Goal: Task Accomplishment & Management: Use online tool/utility

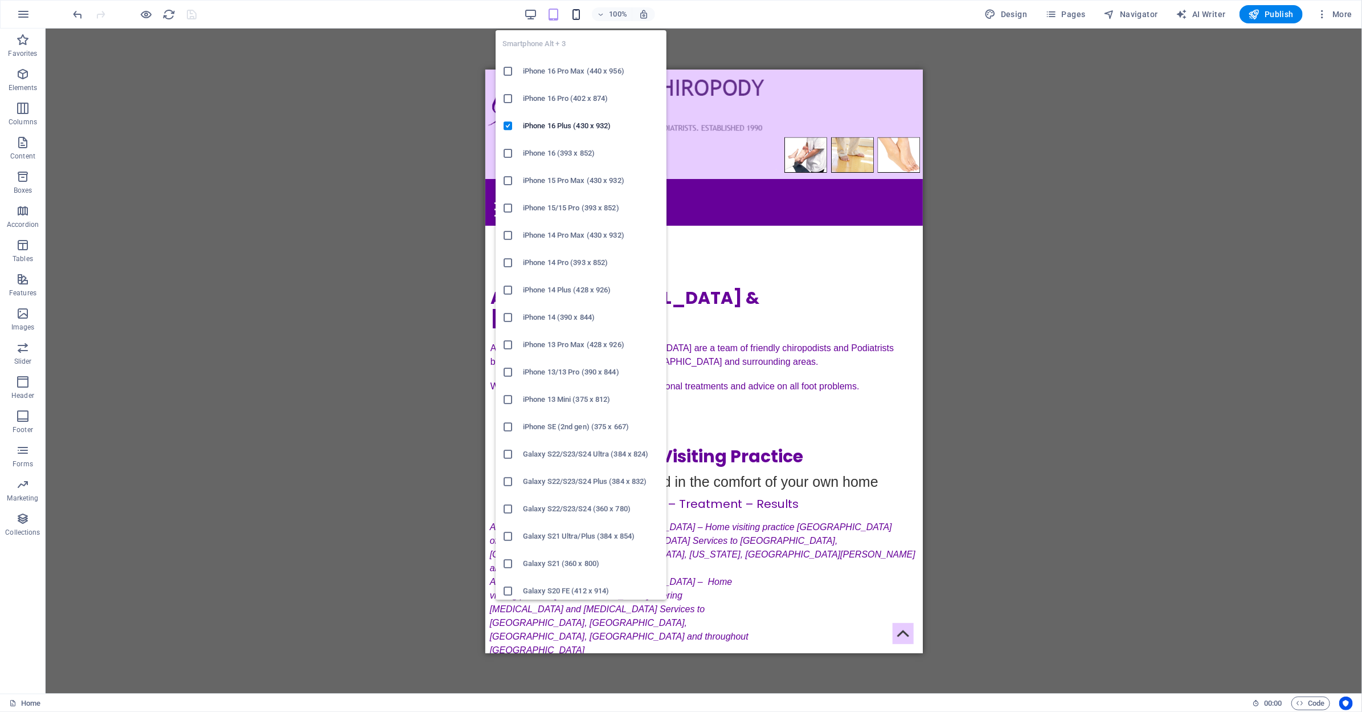
click at [583, 21] on div "Smartphone Alt + 3 iPhone 16 Pro Max (440 x 956) iPhone 16 Pro (402 x 874) iPho…" at bounding box center [581, 310] width 171 height 578
click at [576, 14] on icon "button" at bounding box center [576, 14] width 13 height 13
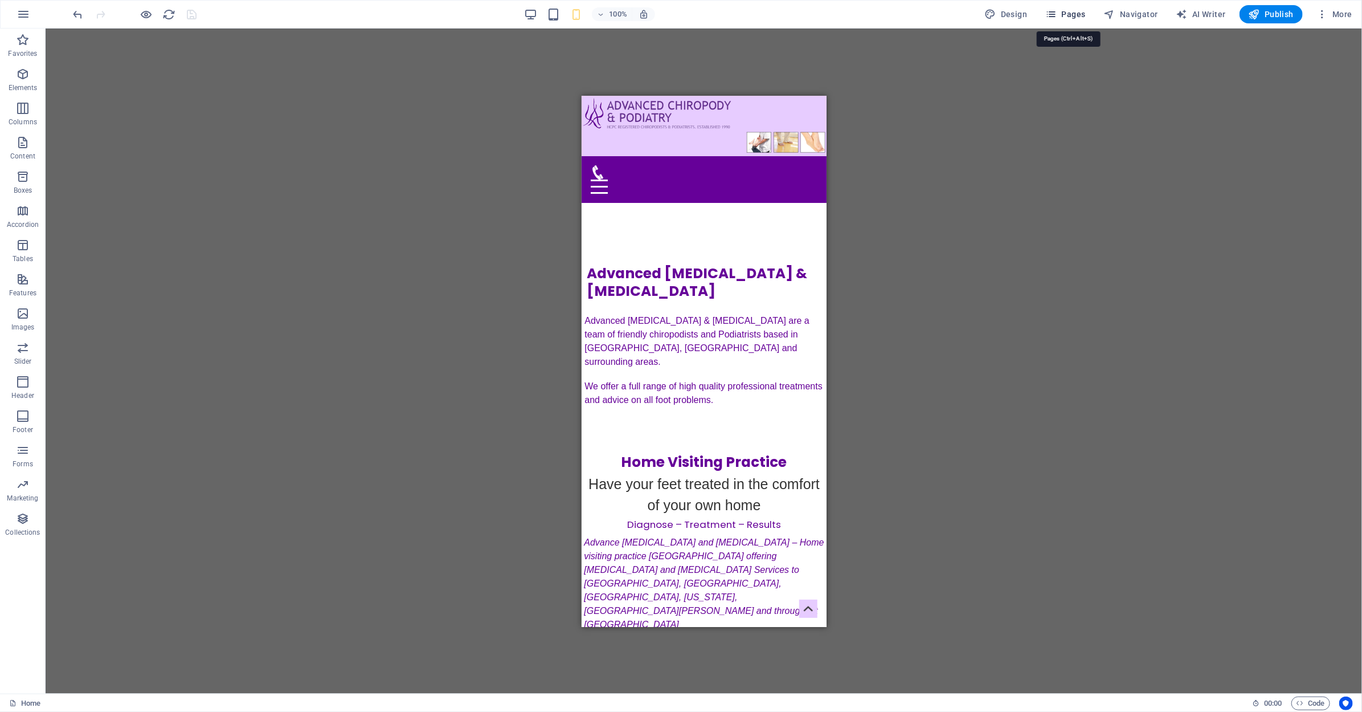
click at [1057, 14] on icon "button" at bounding box center [1050, 14] width 11 height 11
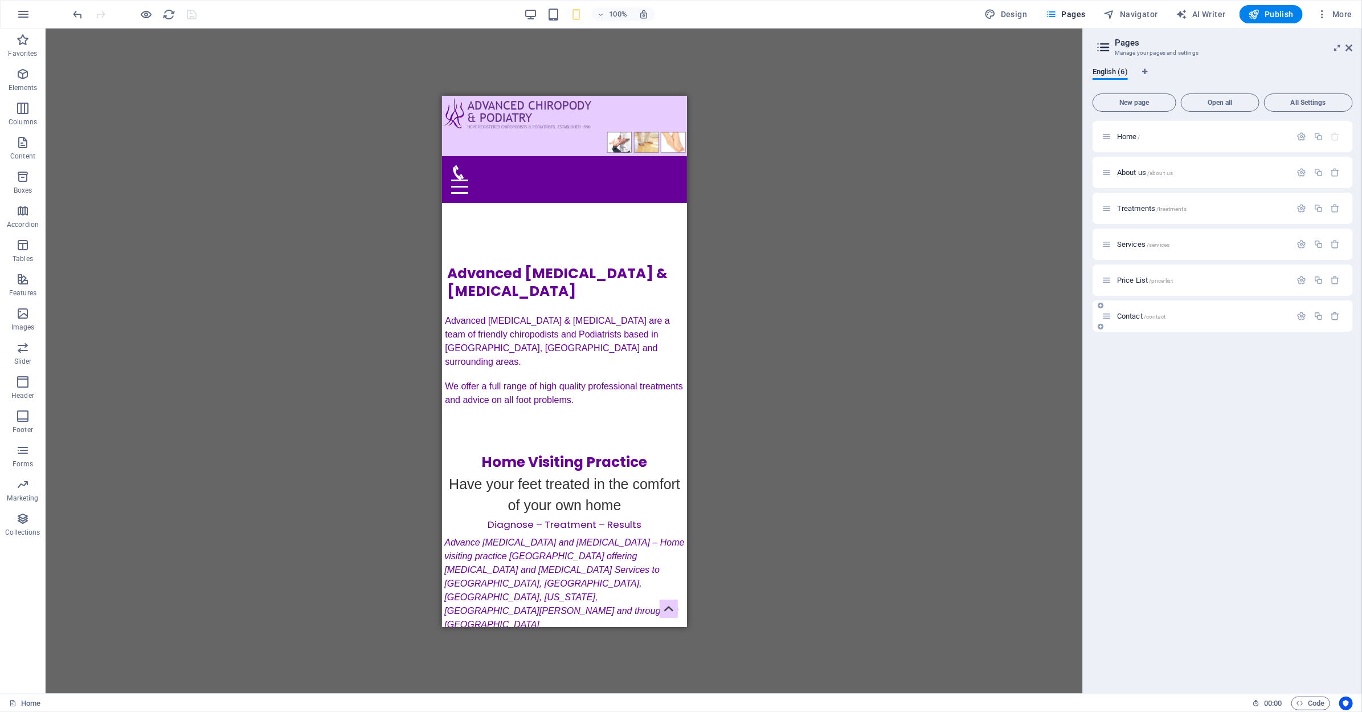
click at [1130, 316] on span "Contact /contact" at bounding box center [1141, 316] width 48 height 9
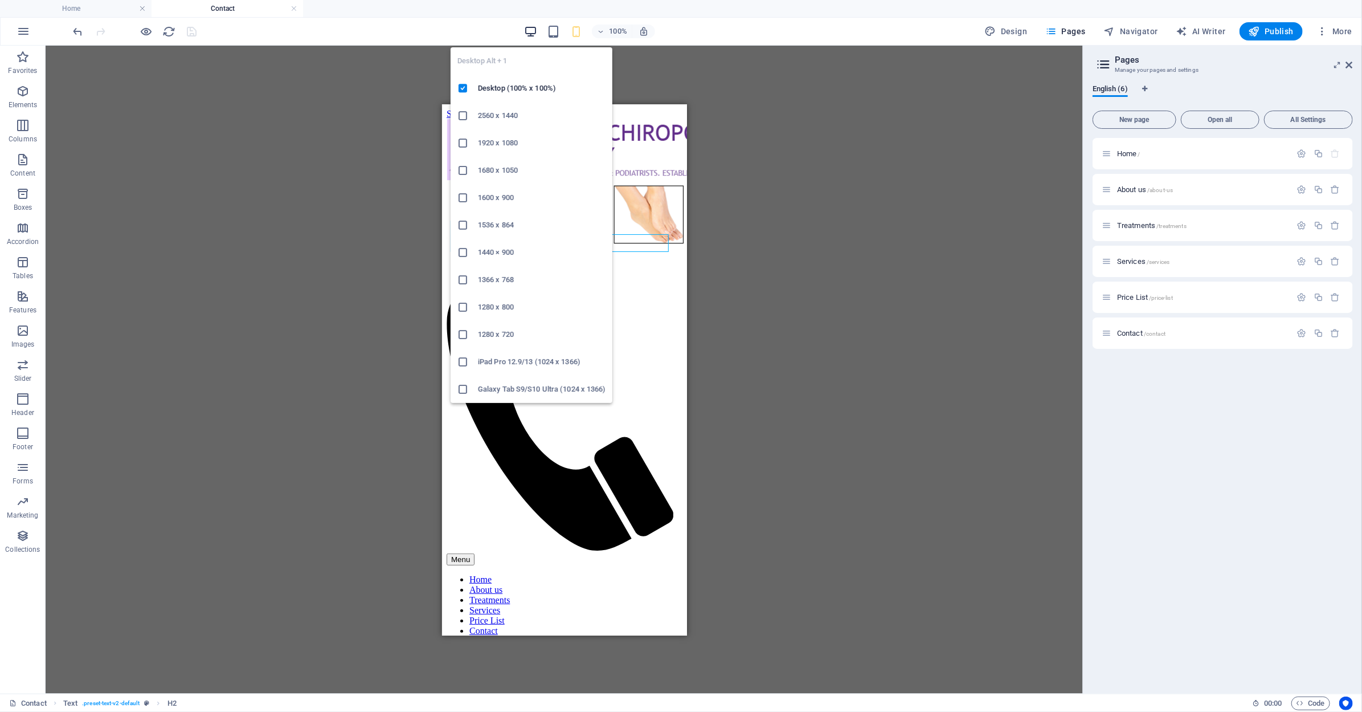
click at [532, 28] on icon "button" at bounding box center [530, 31] width 13 height 13
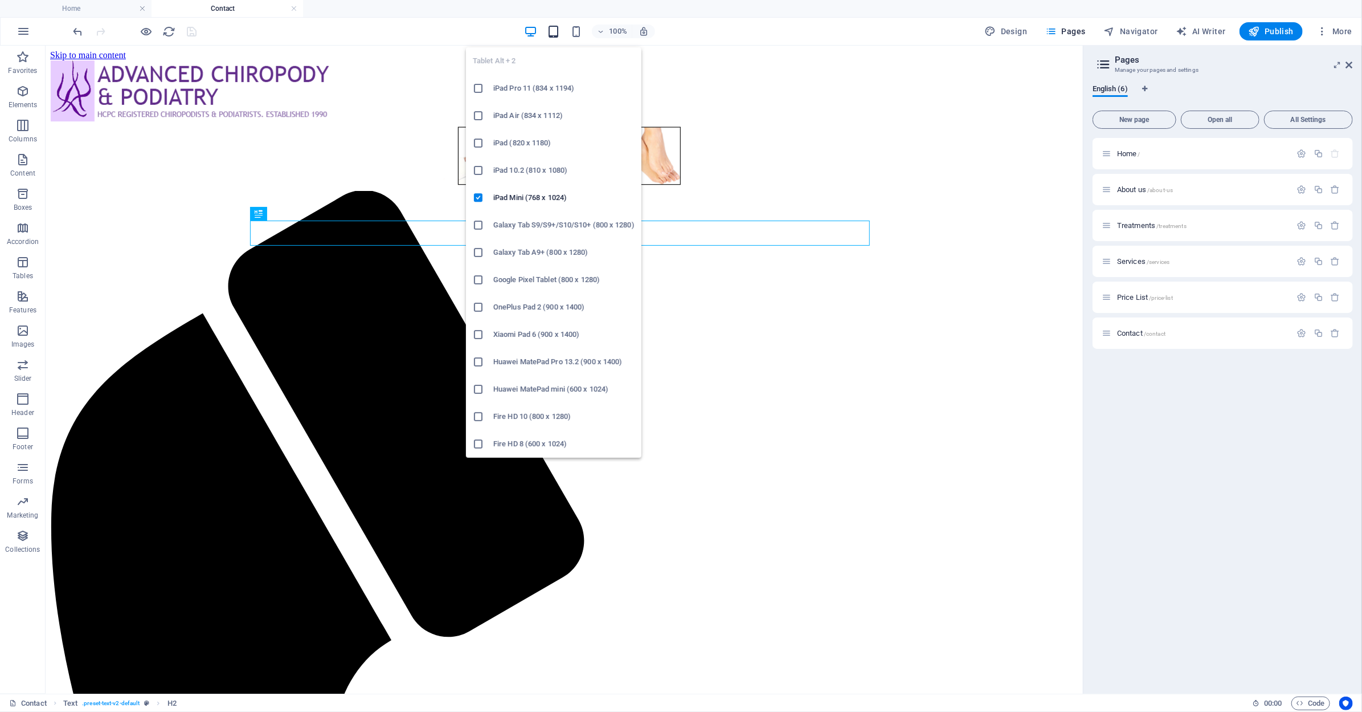
click at [559, 31] on icon "button" at bounding box center [553, 31] width 13 height 13
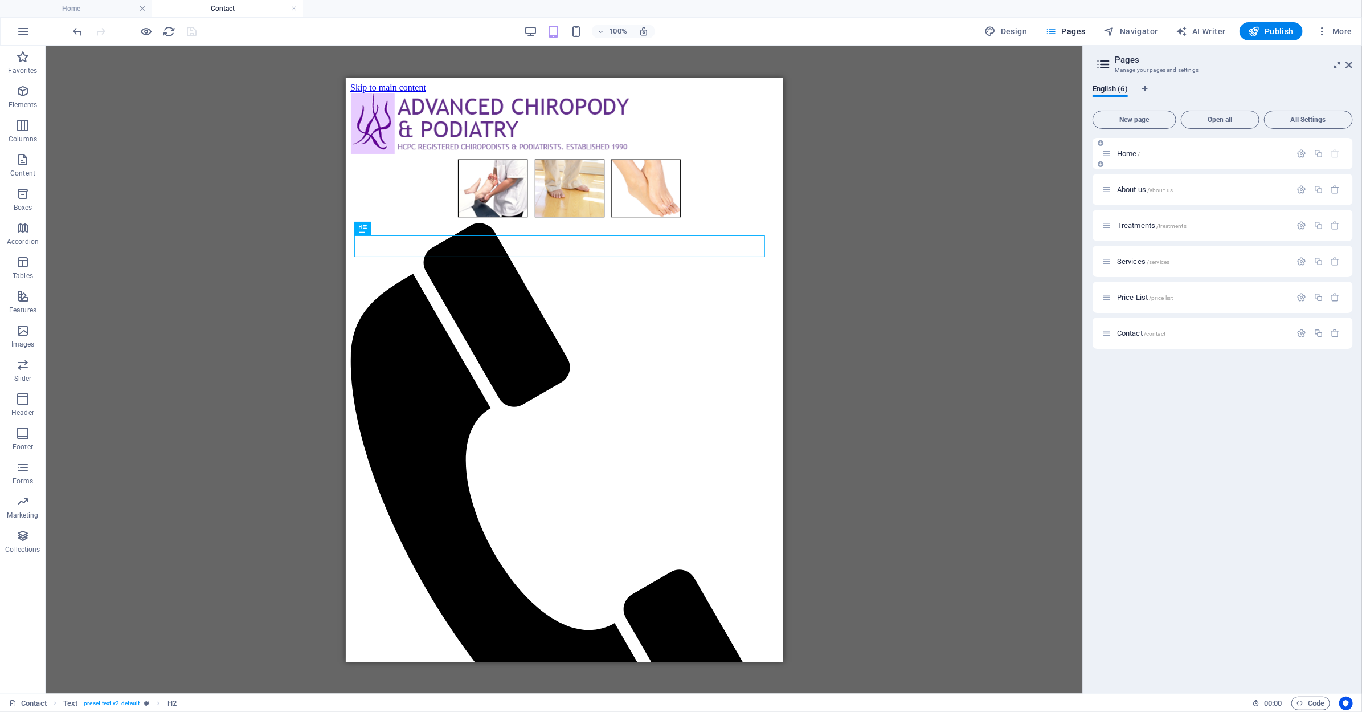
click at [1127, 168] on div "Home /" at bounding box center [1223, 153] width 260 height 31
click at [1121, 157] on span "Home /" at bounding box center [1128, 153] width 23 height 9
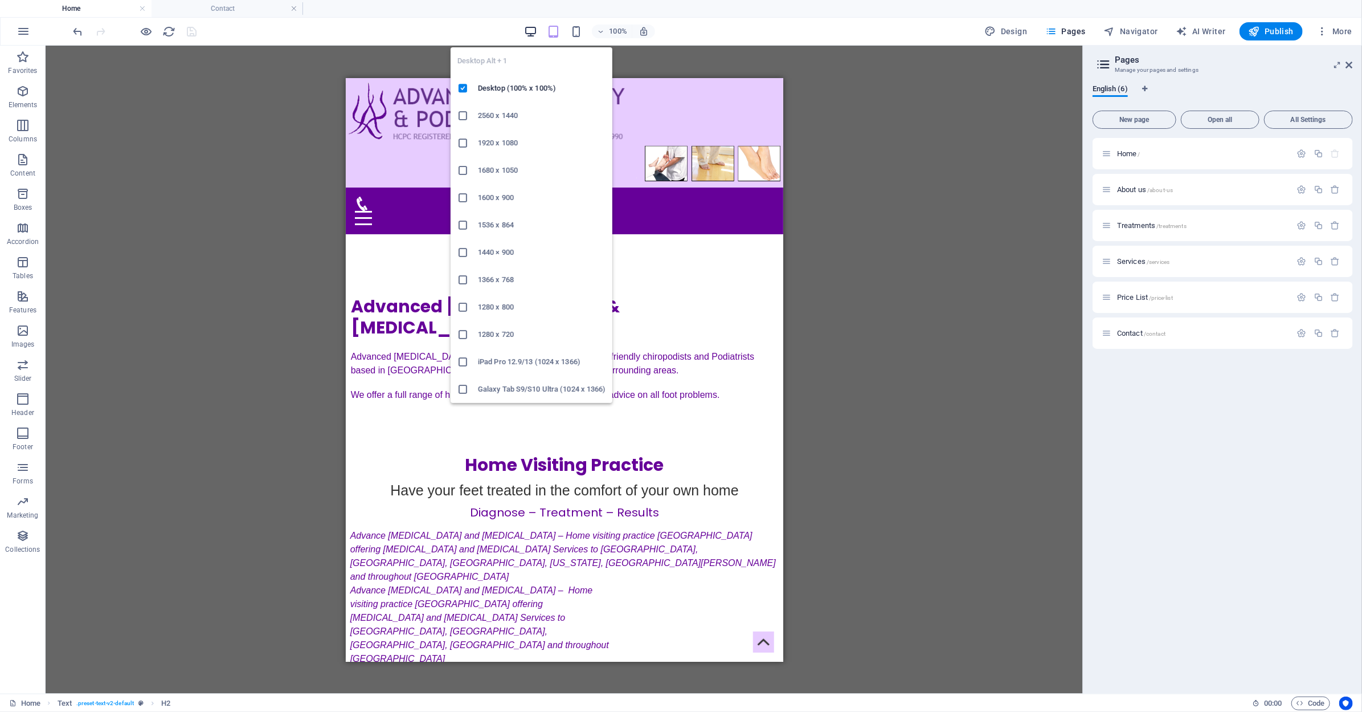
click at [525, 33] on icon "button" at bounding box center [530, 31] width 13 height 13
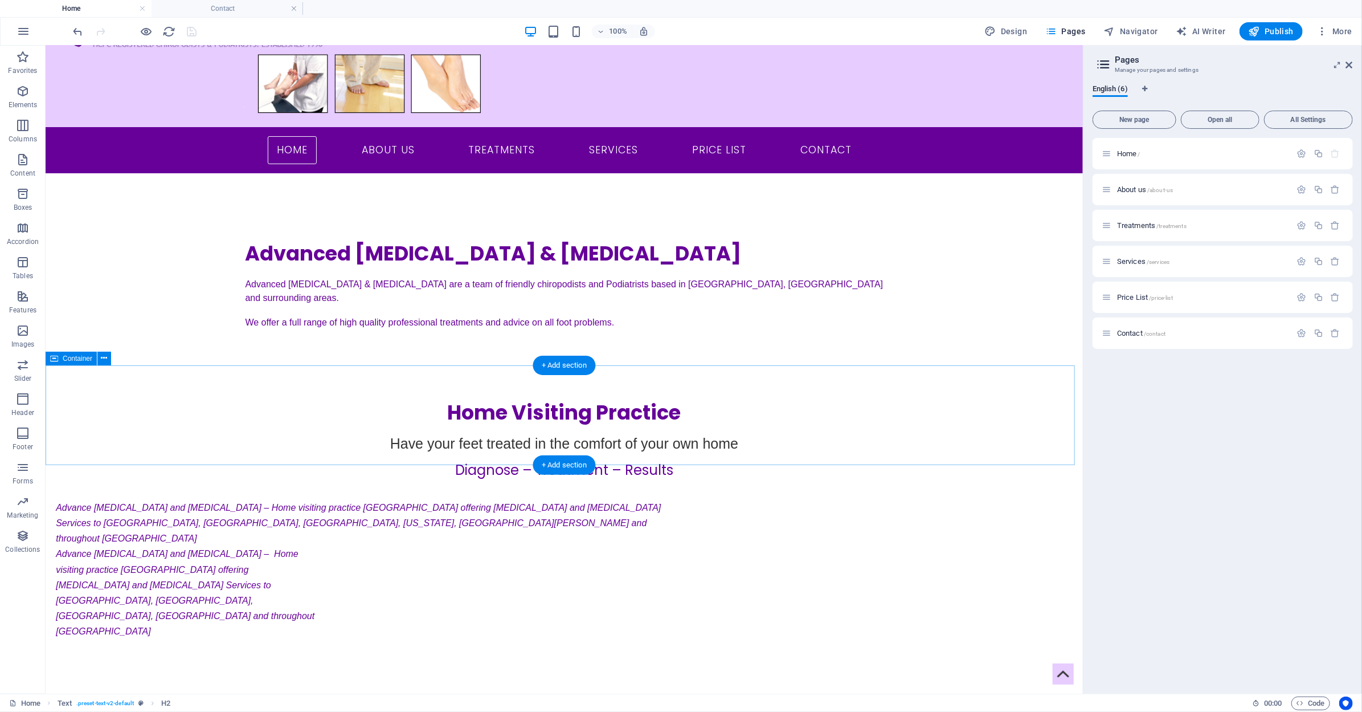
scroll to position [129, 0]
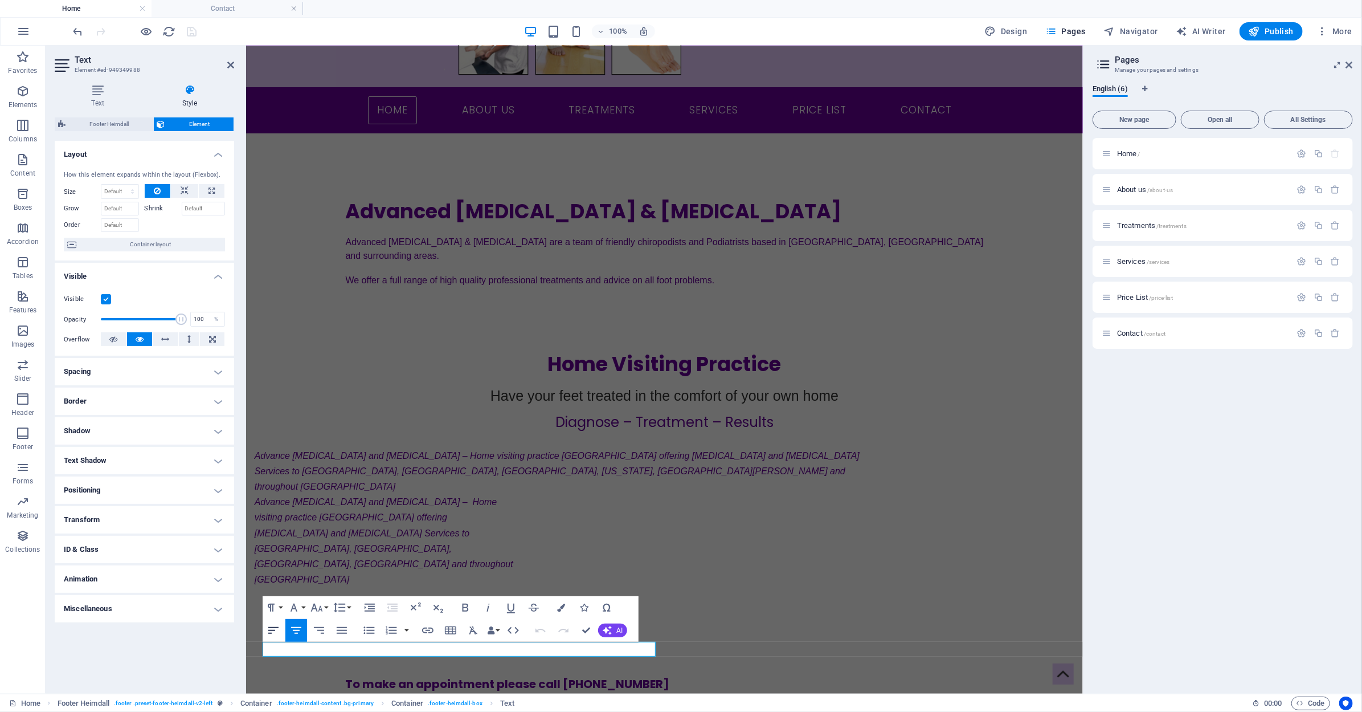
click at [265, 630] on button "Align Left" at bounding box center [274, 630] width 22 height 23
click at [541, 447] on div "Advance [MEDICAL_DATA] and [MEDICAL_DATA] – Home visiting practice [GEOGRAPHIC_…" at bounding box center [565, 470] width 622 height 47
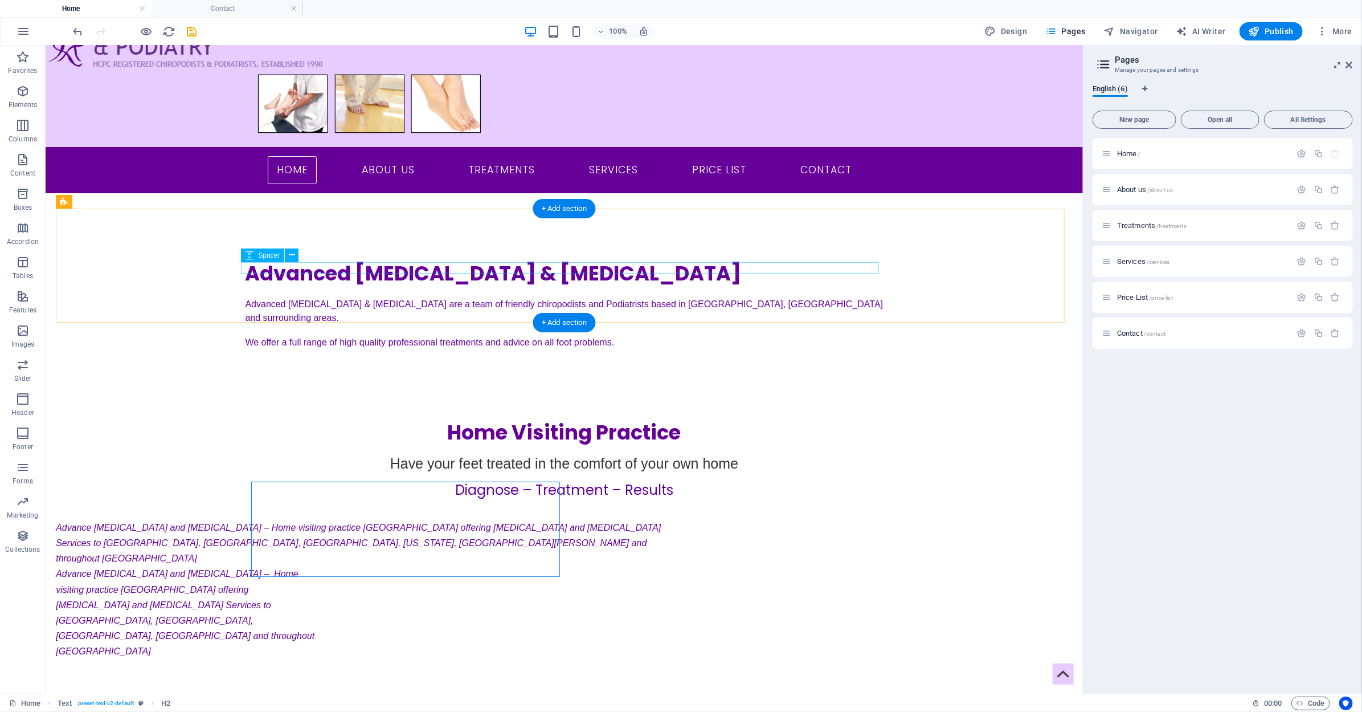
scroll to position [0, 0]
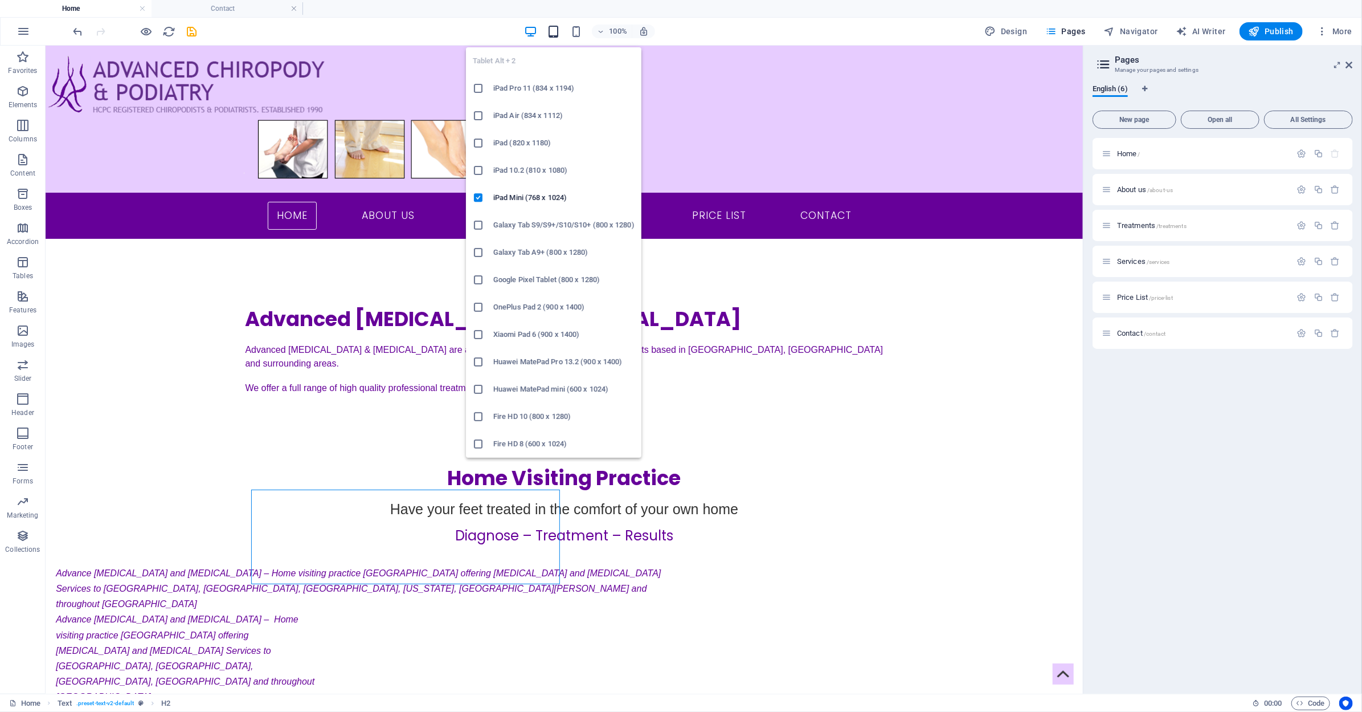
click at [552, 27] on icon "button" at bounding box center [553, 31] width 13 height 13
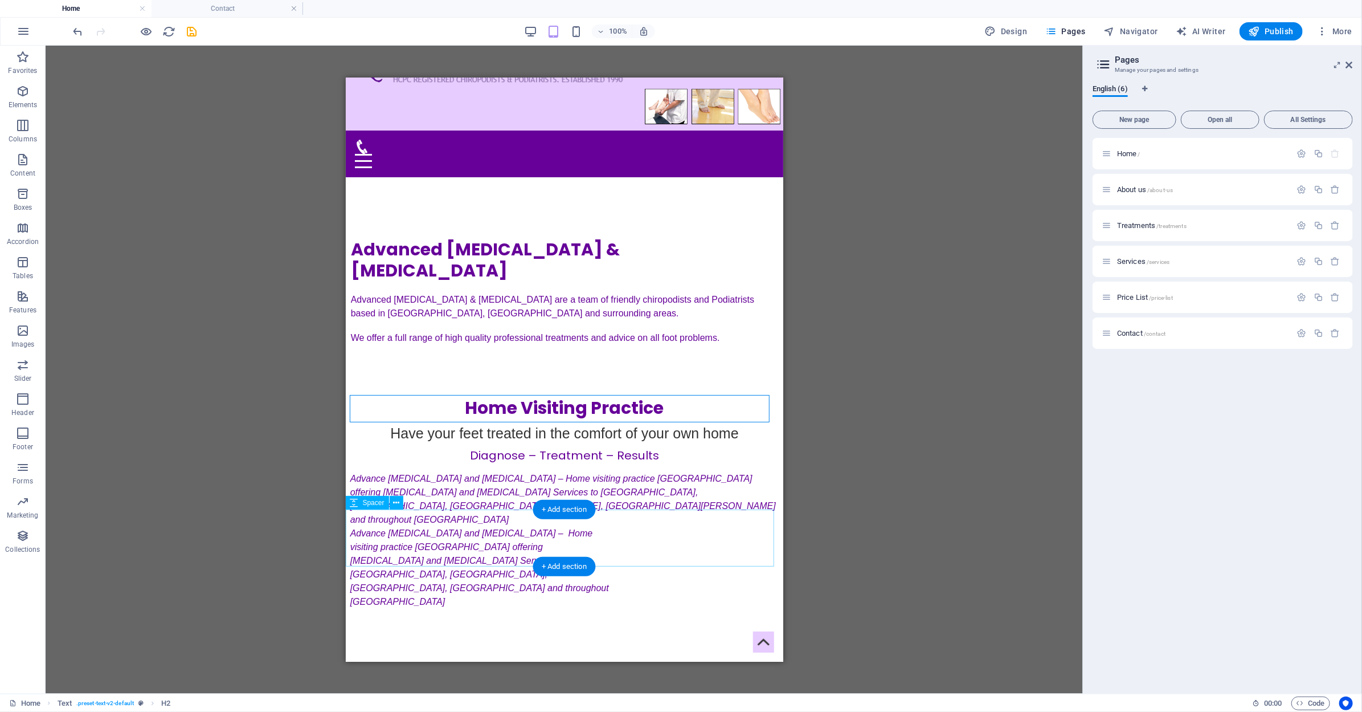
scroll to position [79, 0]
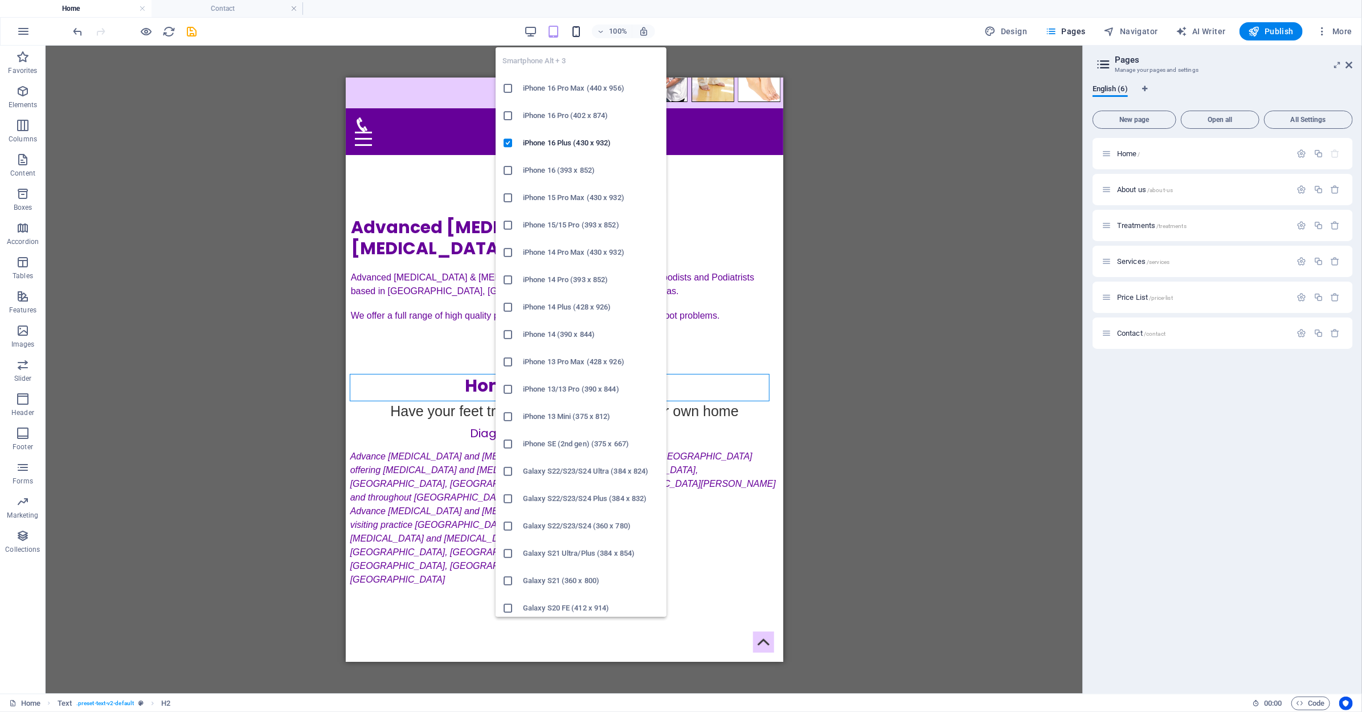
click at [581, 29] on icon "button" at bounding box center [576, 31] width 13 height 13
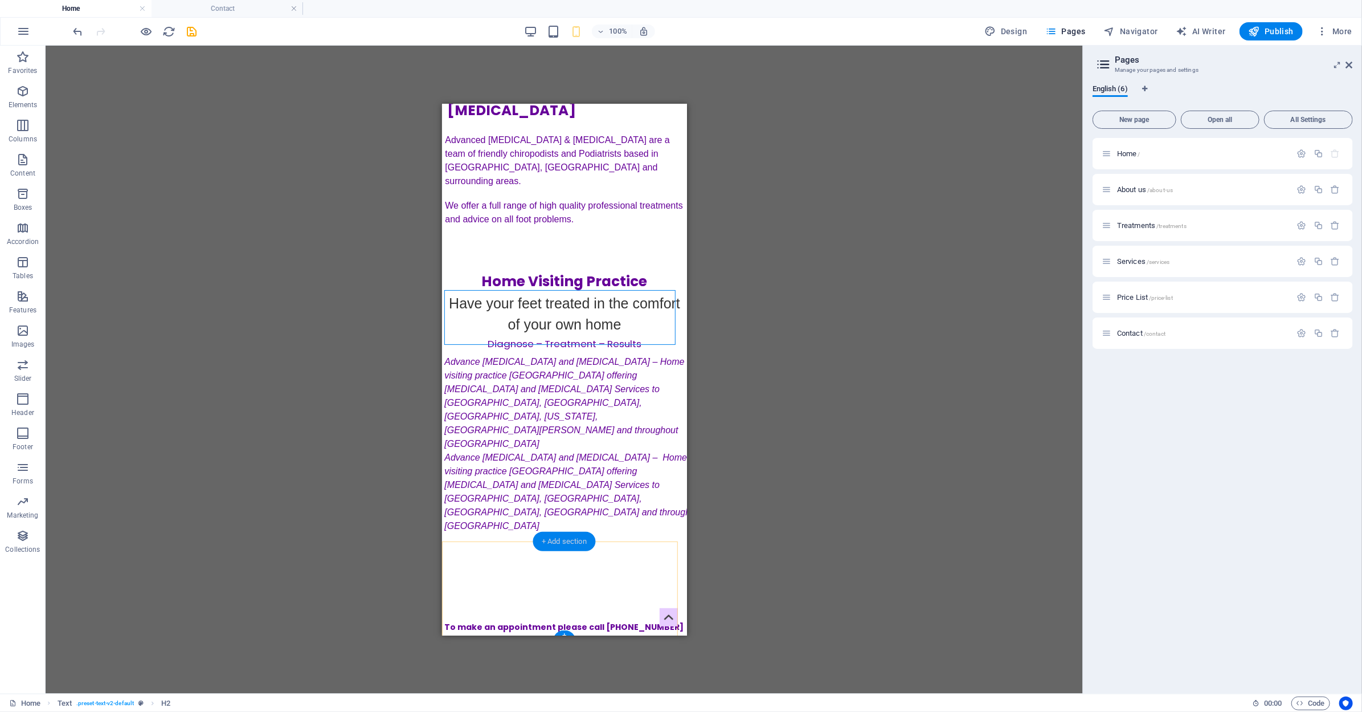
scroll to position [207, 0]
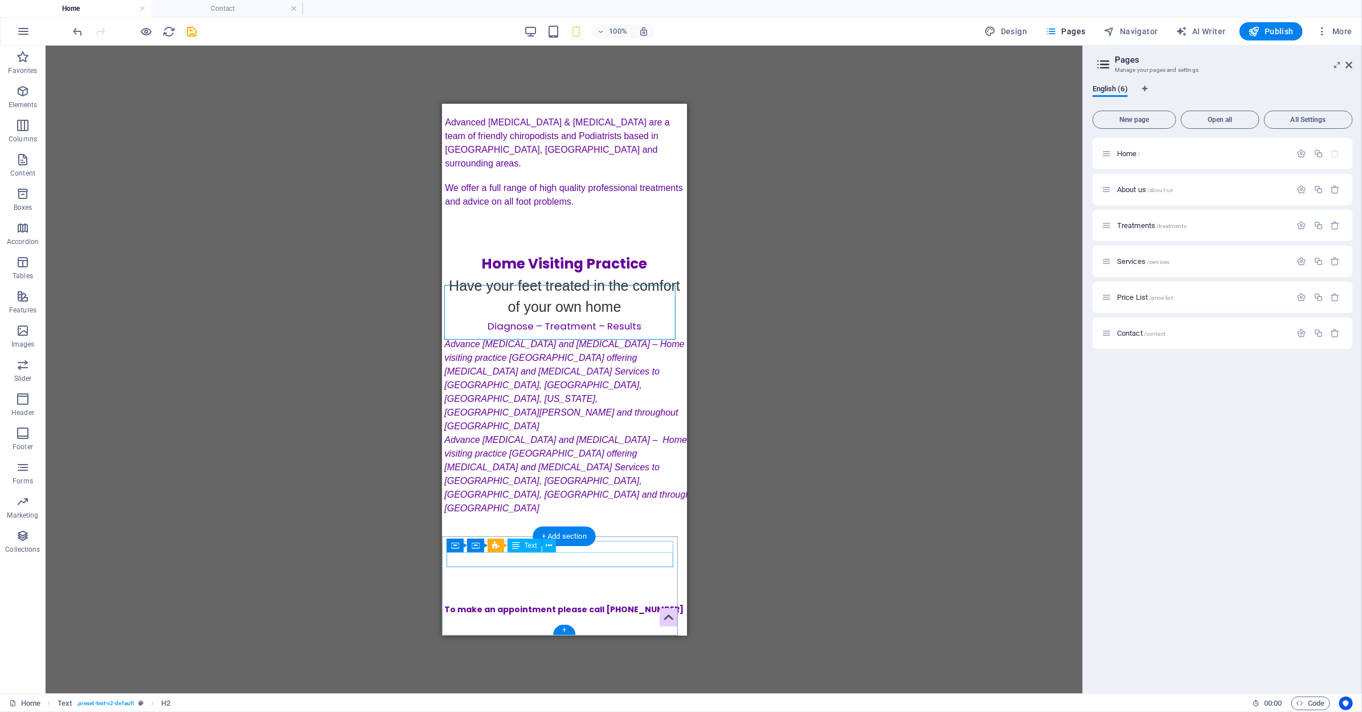
click at [477, 673] on div "[EMAIL_ADDRESS][DOMAIN_NAME]" at bounding box center [564, 680] width 235 height 15
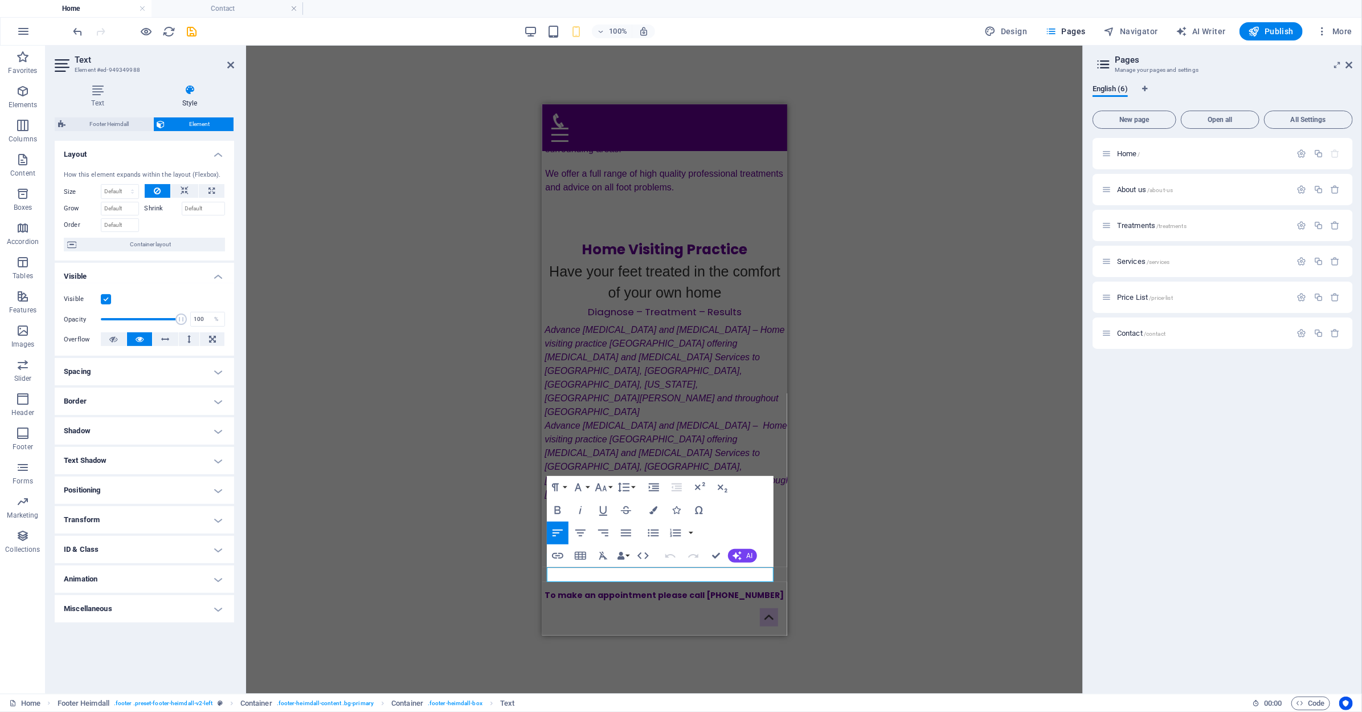
scroll to position [193, 0]
click at [582, 531] on icon "button" at bounding box center [581, 533] width 14 height 14
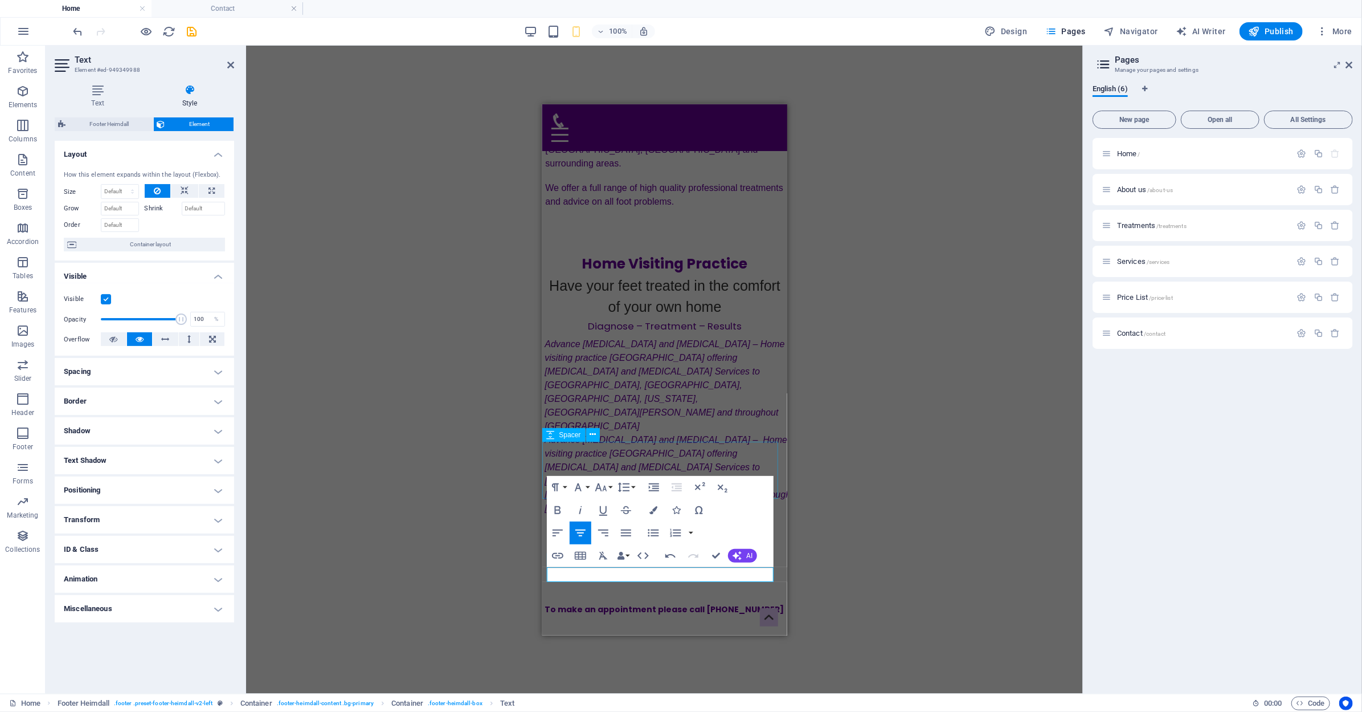
click at [611, 432] on div "Advance [MEDICAL_DATA] and [MEDICAL_DATA] – Home visiting practice [GEOGRAPHIC_…" at bounding box center [664, 484] width 240 height 104
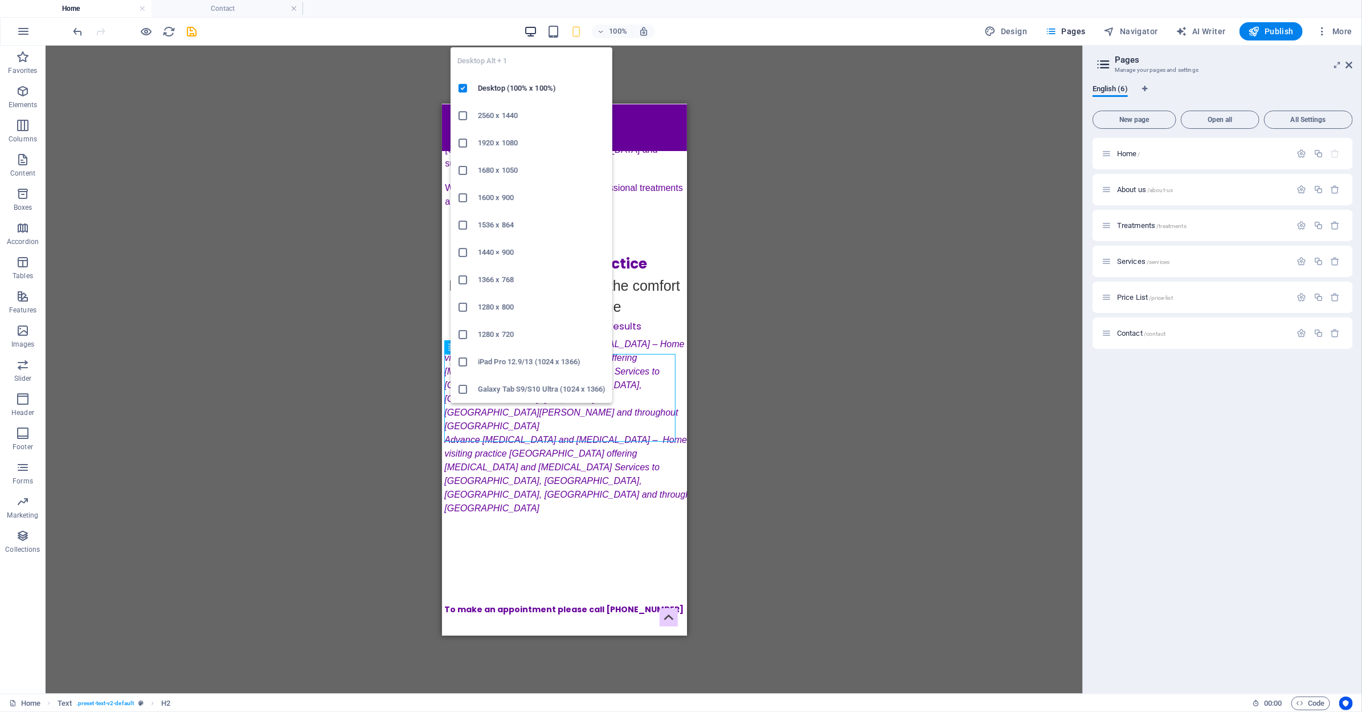
click at [533, 33] on icon "button" at bounding box center [530, 31] width 13 height 13
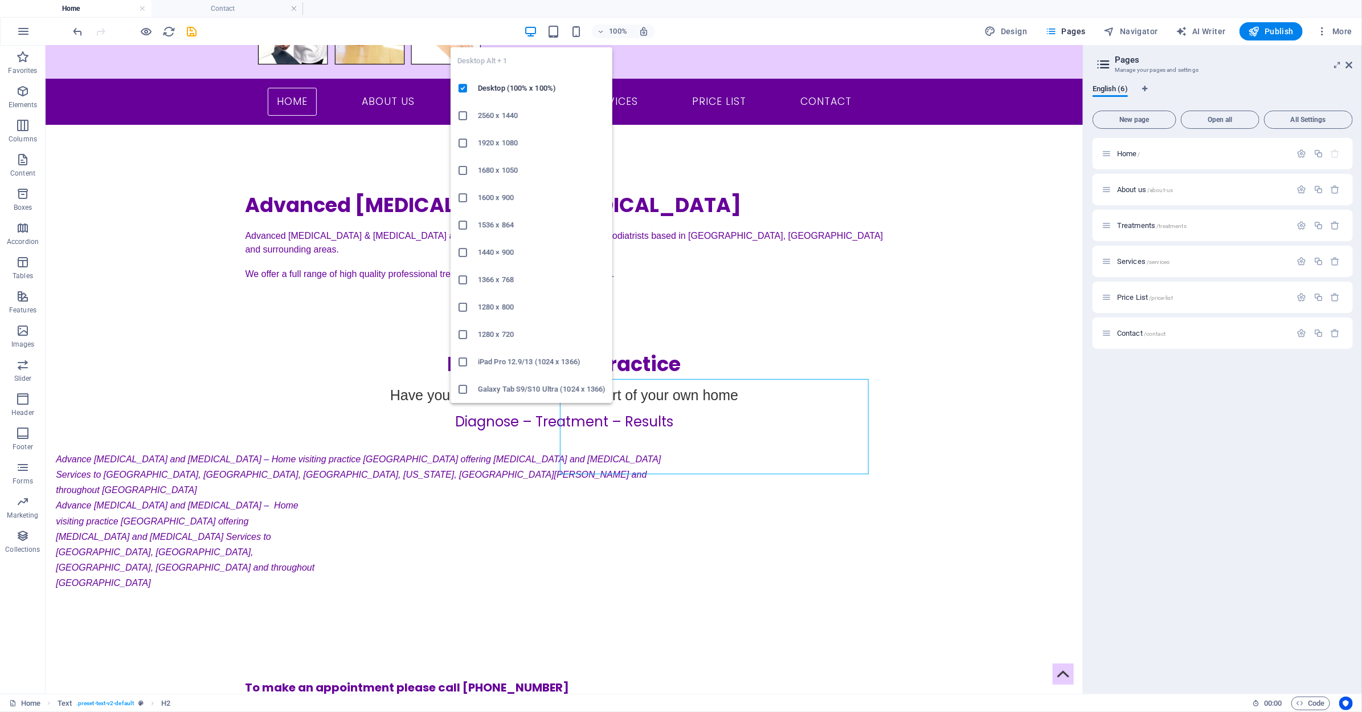
scroll to position [110, 0]
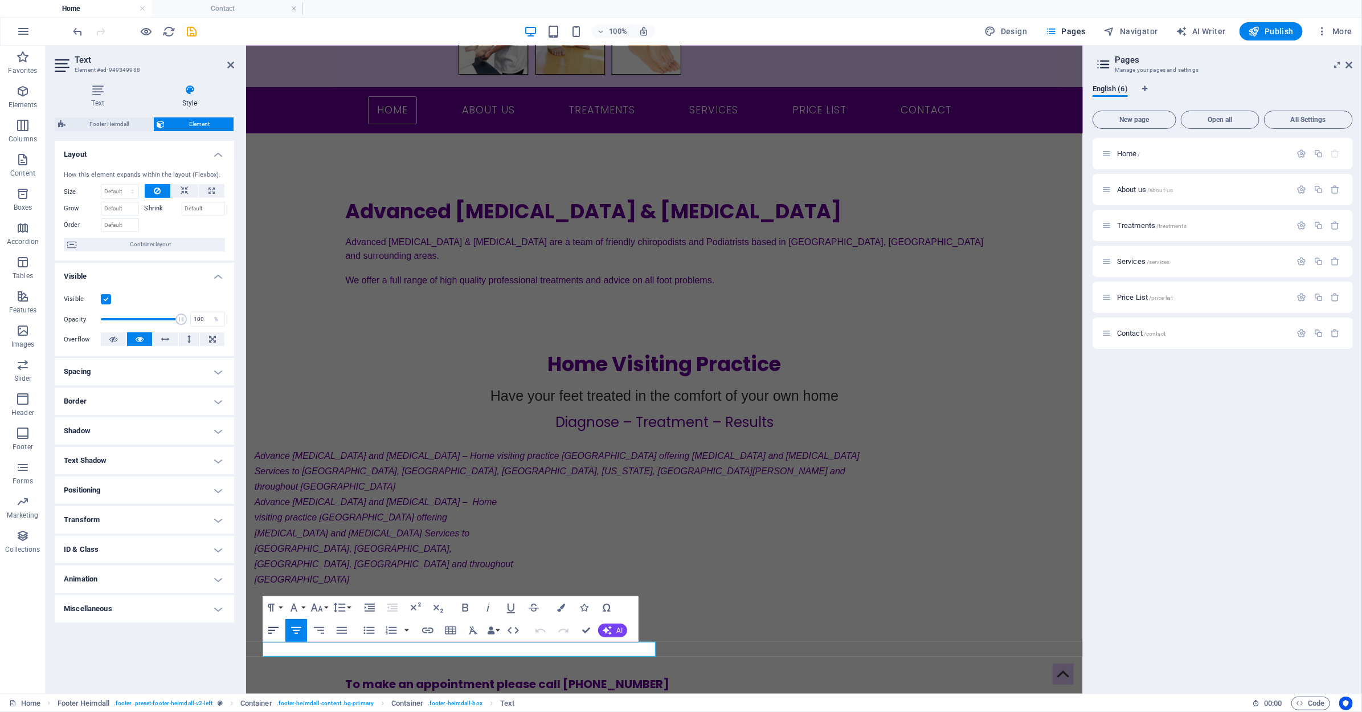
click at [272, 637] on button "Align Left" at bounding box center [274, 630] width 22 height 23
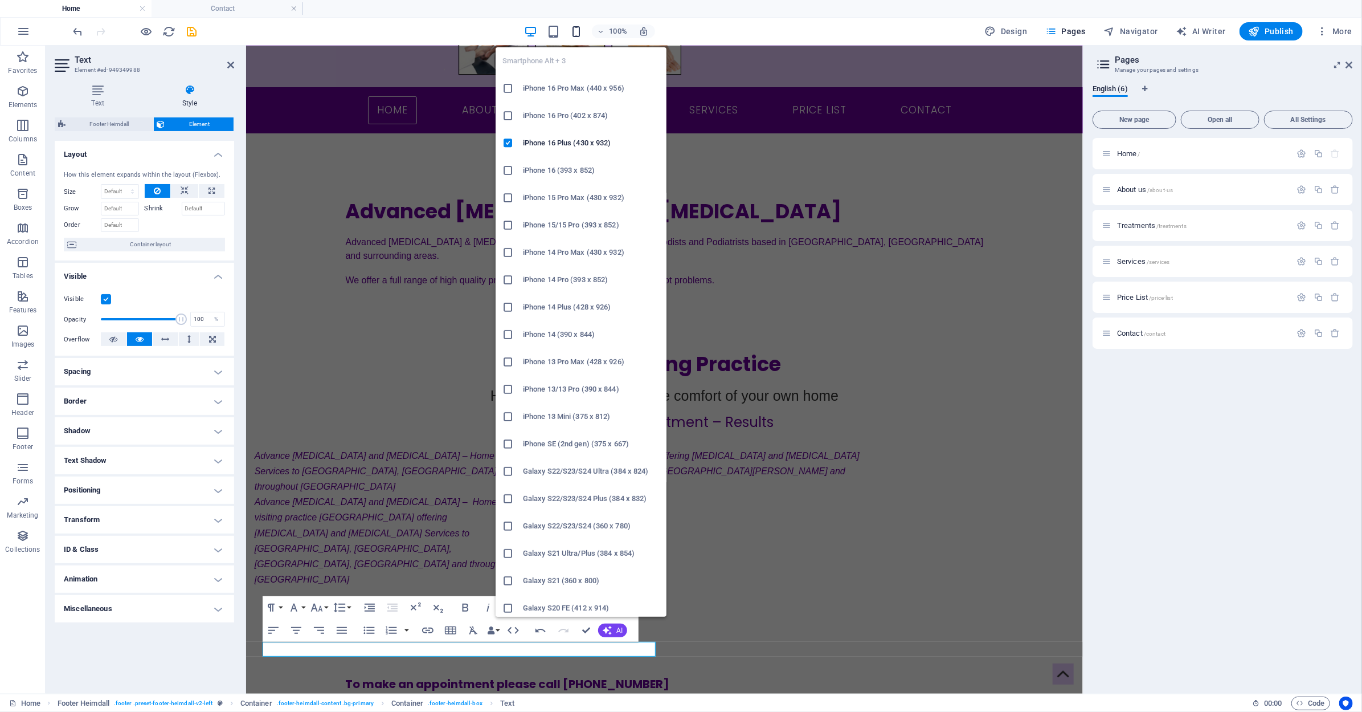
click at [574, 33] on icon "button" at bounding box center [576, 31] width 13 height 13
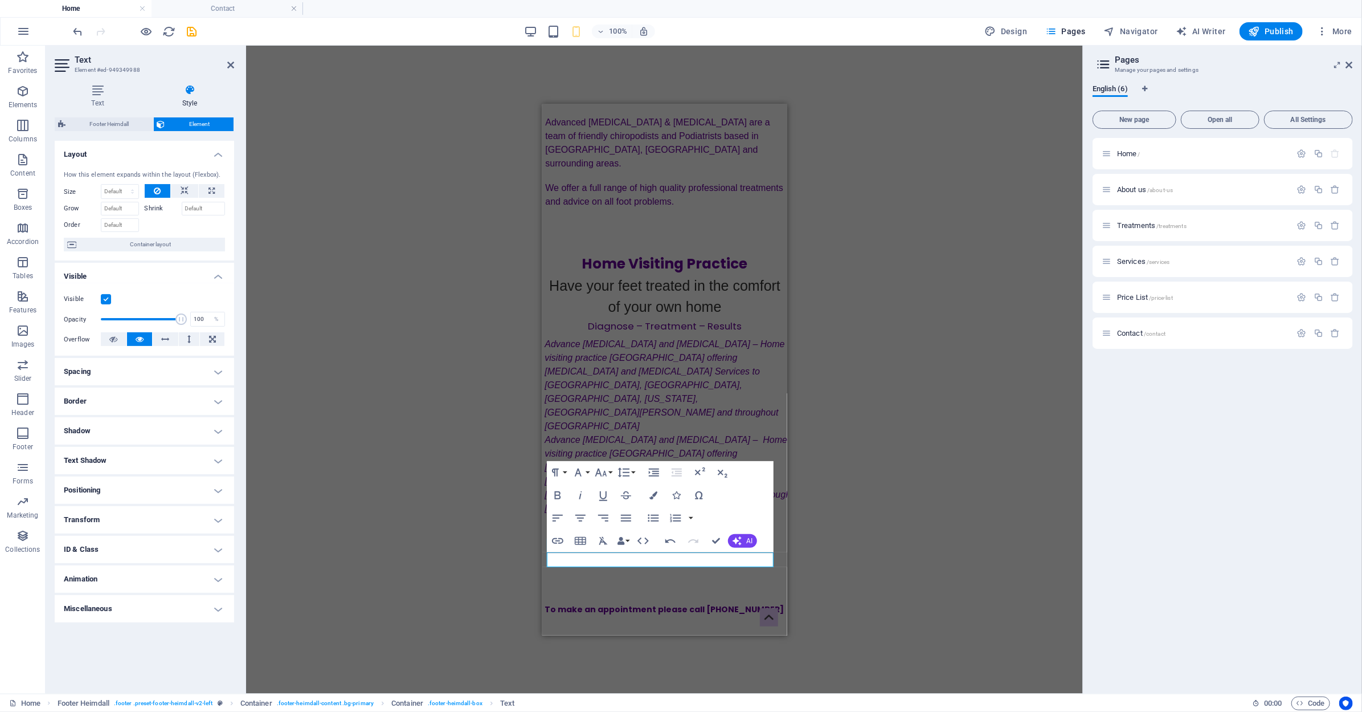
click at [841, 551] on div "H2 Text 2 columns H3 Container Text Container Text Container H2 Spacer Text Spa…" at bounding box center [664, 370] width 837 height 648
click at [754, 432] on div "Advance [MEDICAL_DATA] and [MEDICAL_DATA] – Home visiting practice [GEOGRAPHIC_…" at bounding box center [664, 484] width 240 height 104
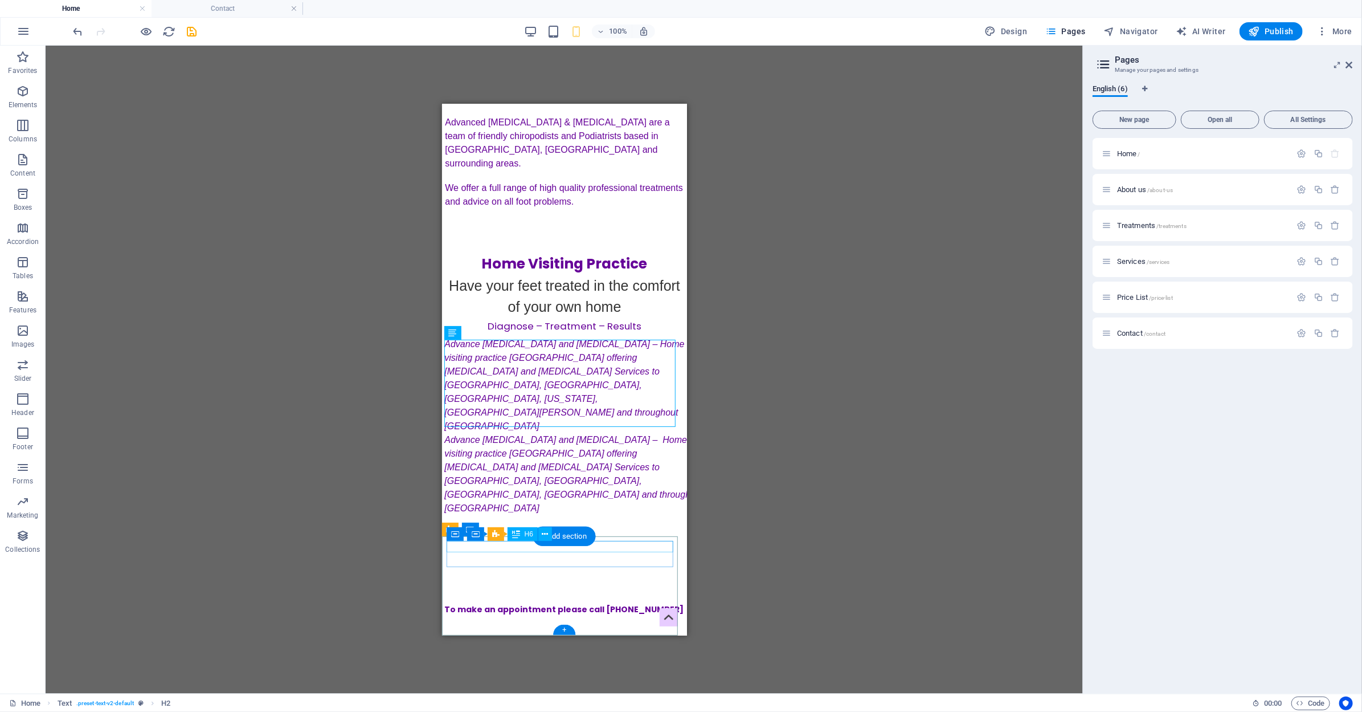
click at [626, 661] on div "TELEPHONE: [PHONE_NUMBER]" at bounding box center [564, 666] width 235 height 11
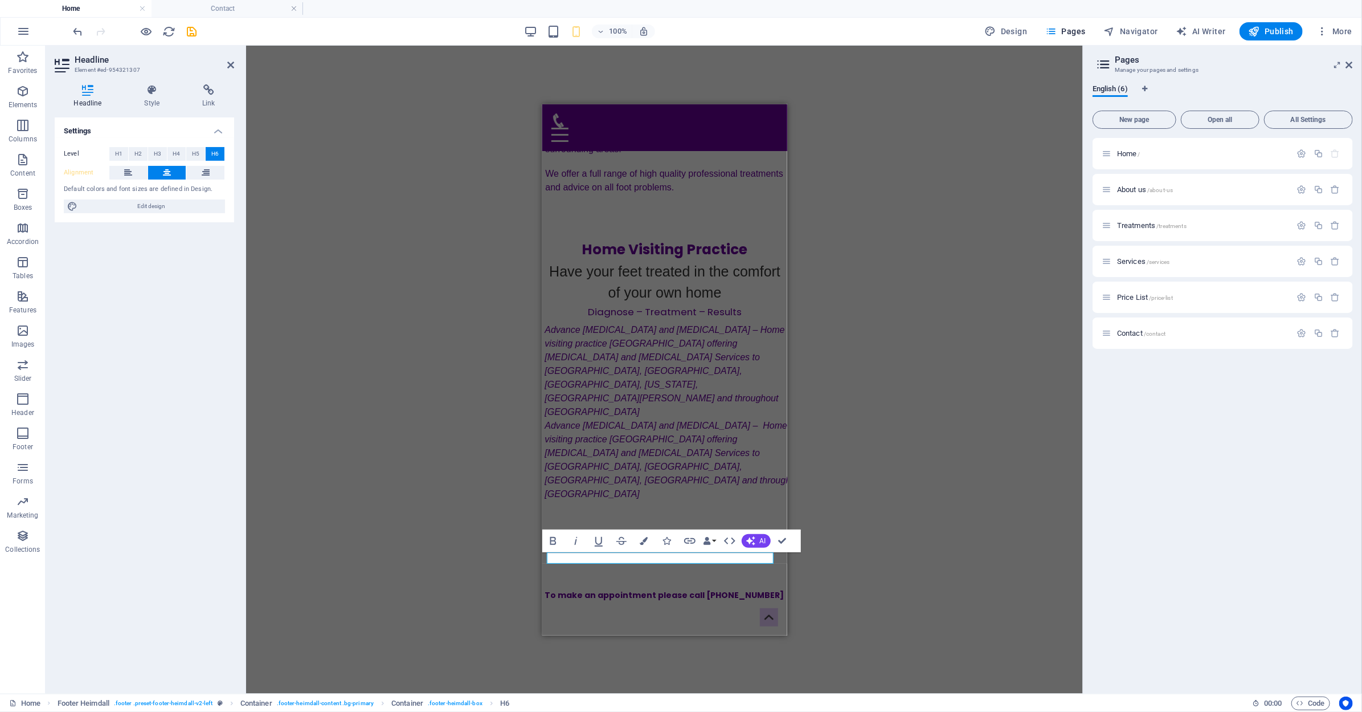
scroll to position [195, 0]
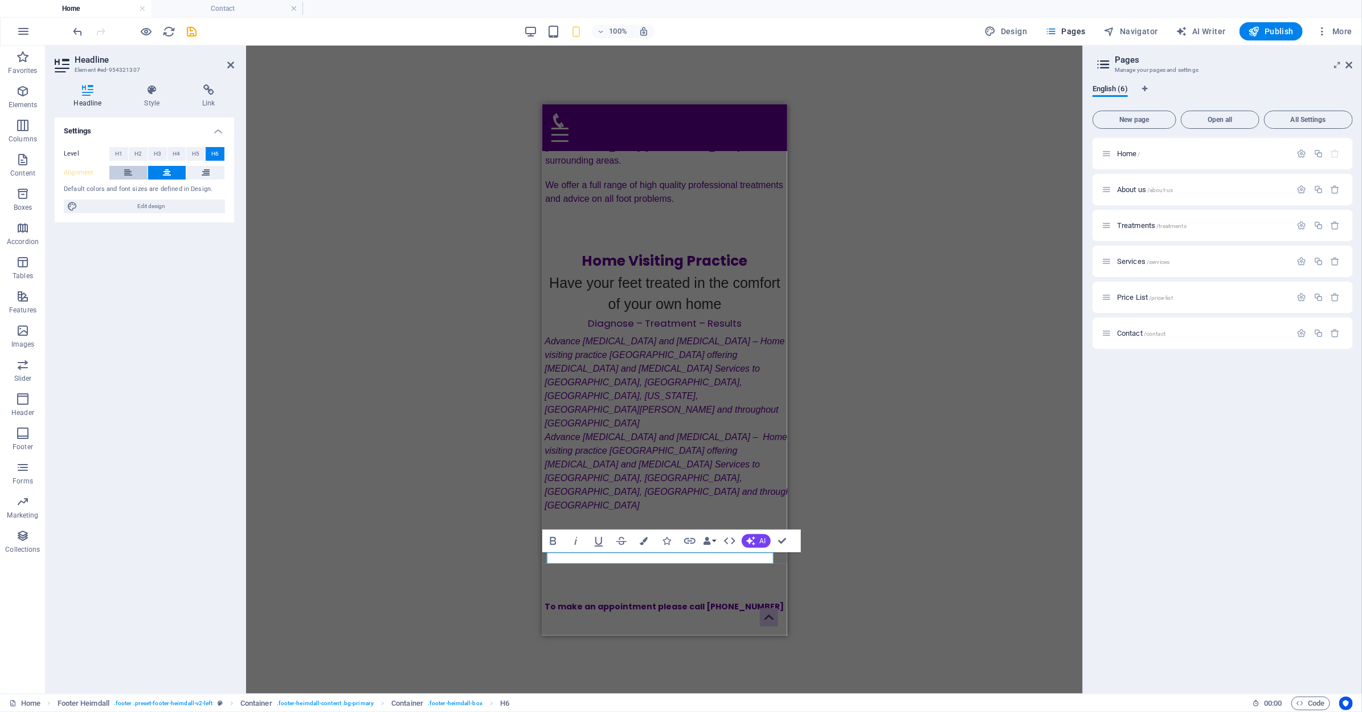
click at [129, 175] on icon at bounding box center [128, 173] width 8 height 14
click at [662, 544] on div at bounding box center [664, 572] width 245 height 57
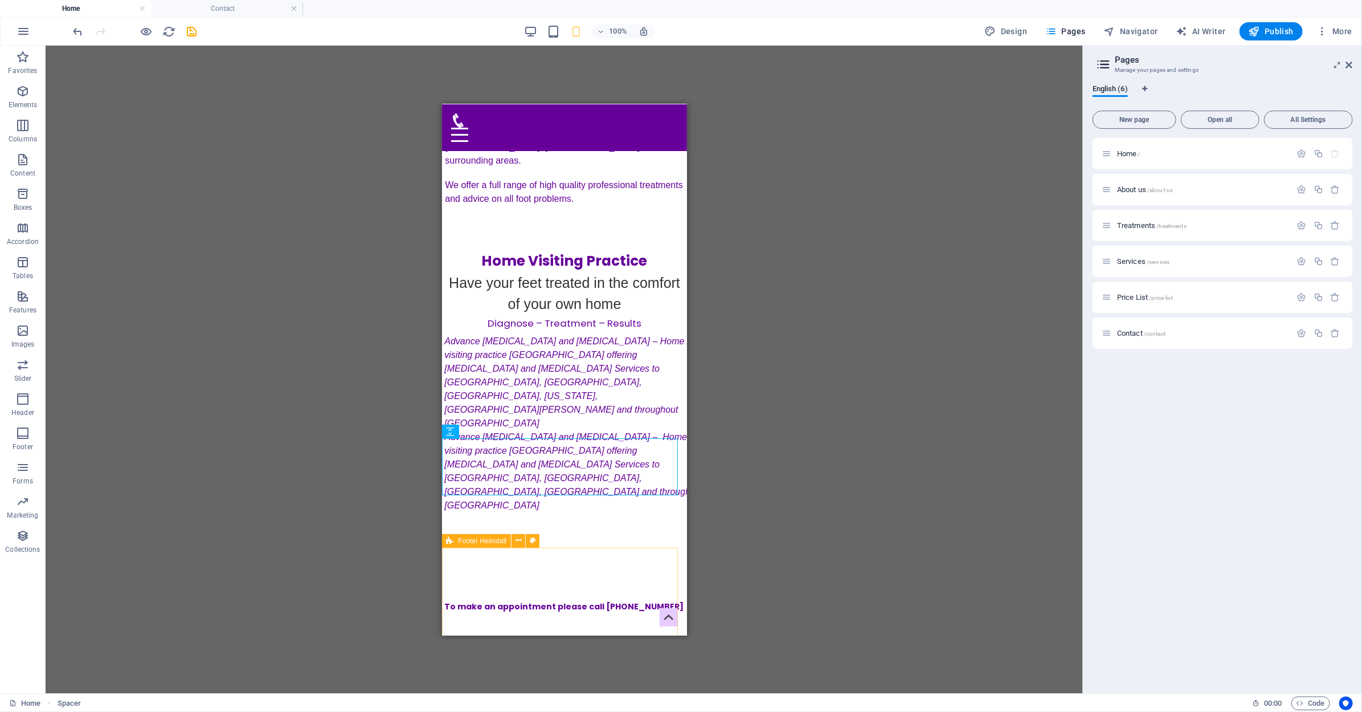
click at [459, 540] on span "Footer Heimdall" at bounding box center [483, 540] width 48 height 7
select select "rem"
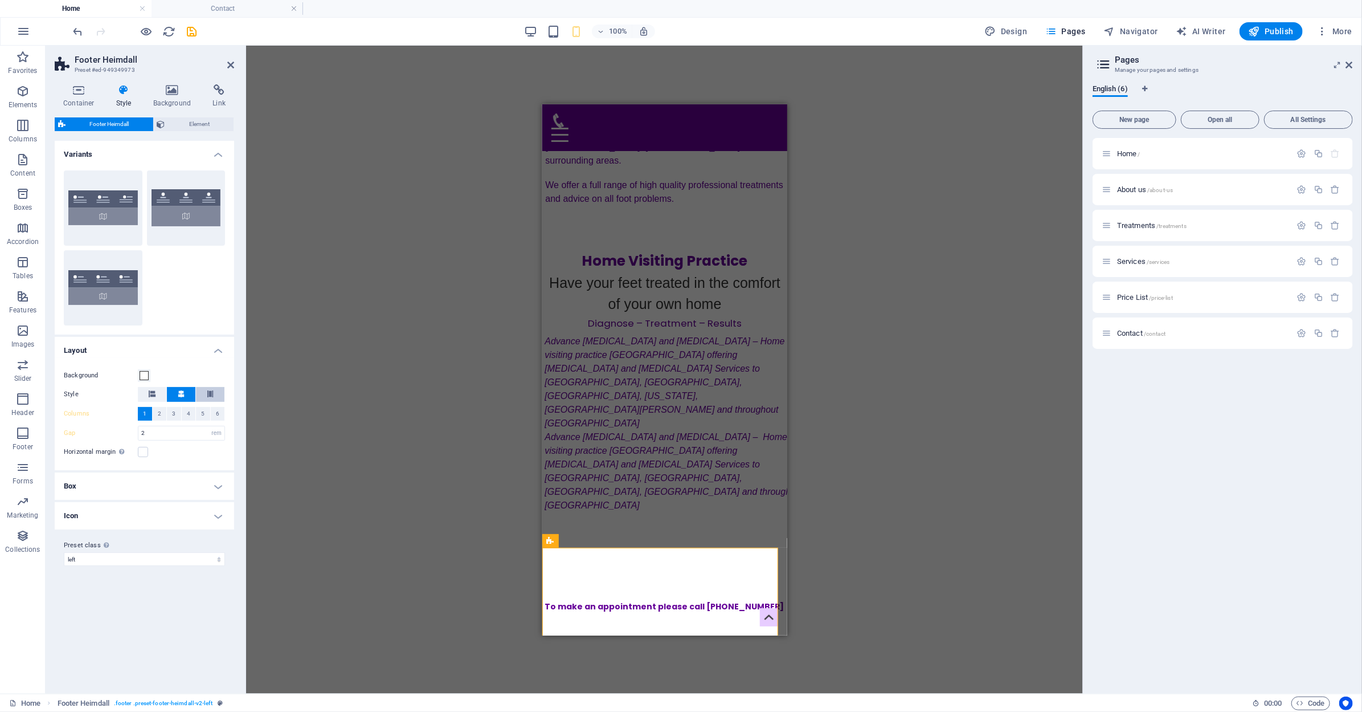
click at [203, 395] on button at bounding box center [210, 394] width 28 height 15
click at [545, 653] on div "TELEPHONE: [PHONE_NUMBER] [EMAIL_ADDRESS][DOMAIN_NAME]" at bounding box center [664, 712] width 245 height 118
click at [550, 675] on div "[EMAIL_ADDRESS][DOMAIN_NAME]" at bounding box center [664, 682] width 235 height 15
click at [216, 391] on button at bounding box center [210, 394] width 28 height 15
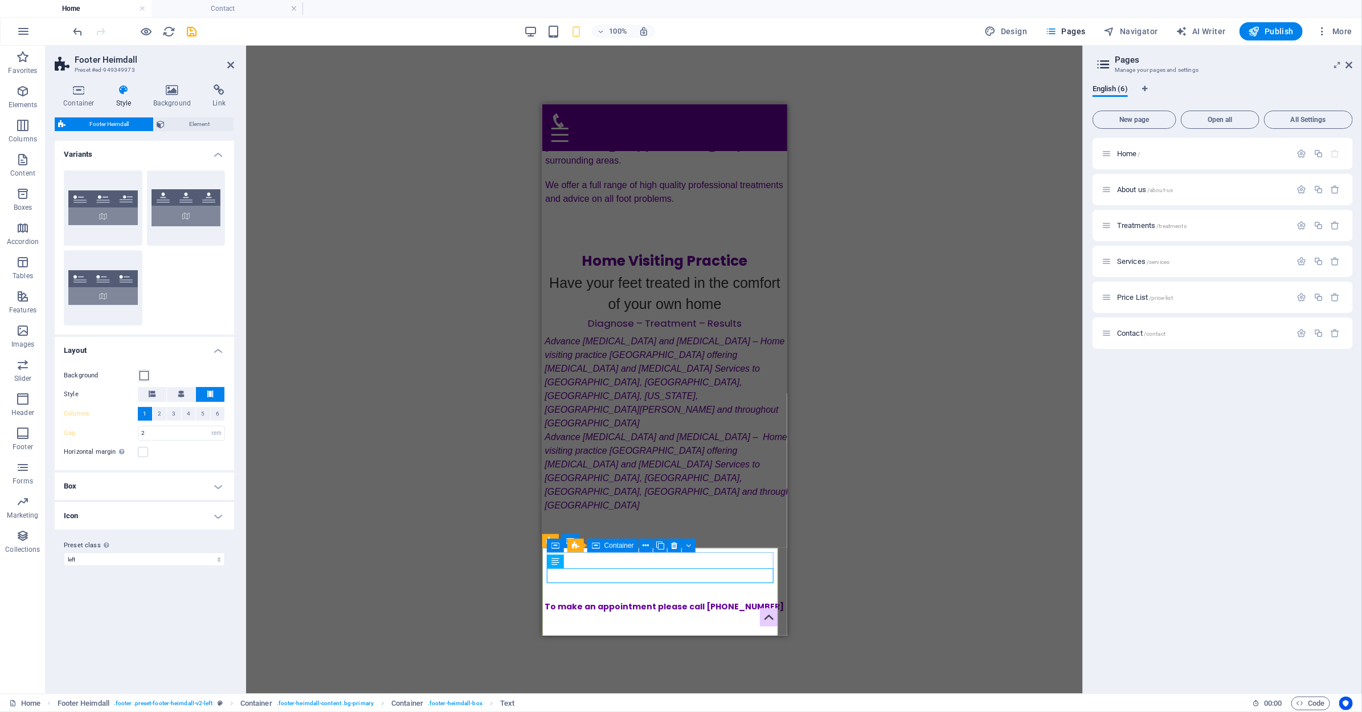
click at [729, 659] on div "TELEPHONE: [PHONE_NUMBER] [EMAIL_ADDRESS][DOMAIN_NAME]" at bounding box center [664, 674] width 235 height 31
click at [547, 539] on icon at bounding box center [550, 541] width 7 height 14
click at [88, 94] on icon at bounding box center [79, 89] width 48 height 11
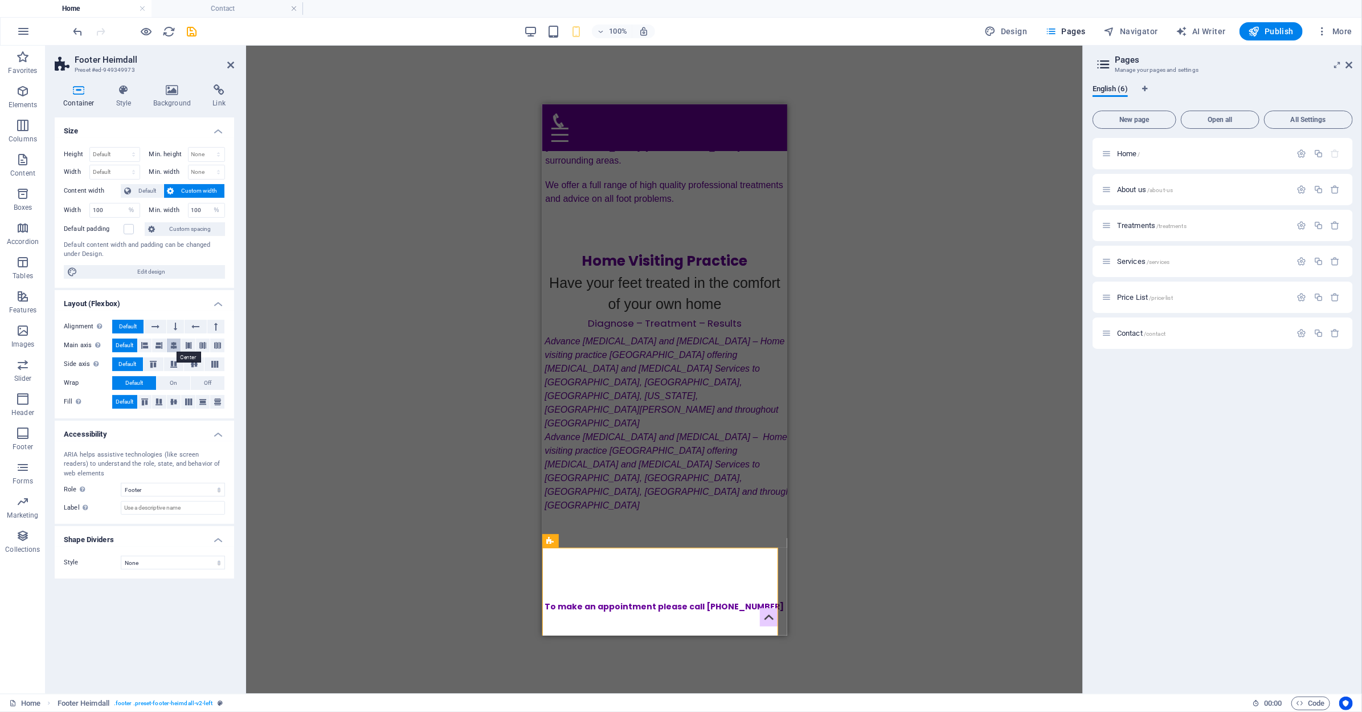
click at [171, 346] on icon at bounding box center [173, 345] width 7 height 14
click at [192, 367] on button at bounding box center [194, 364] width 20 height 14
click at [173, 400] on icon at bounding box center [174, 401] width 14 height 7
click at [202, 402] on icon at bounding box center [203, 401] width 14 height 7
click at [175, 321] on icon at bounding box center [175, 327] width 3 height 14
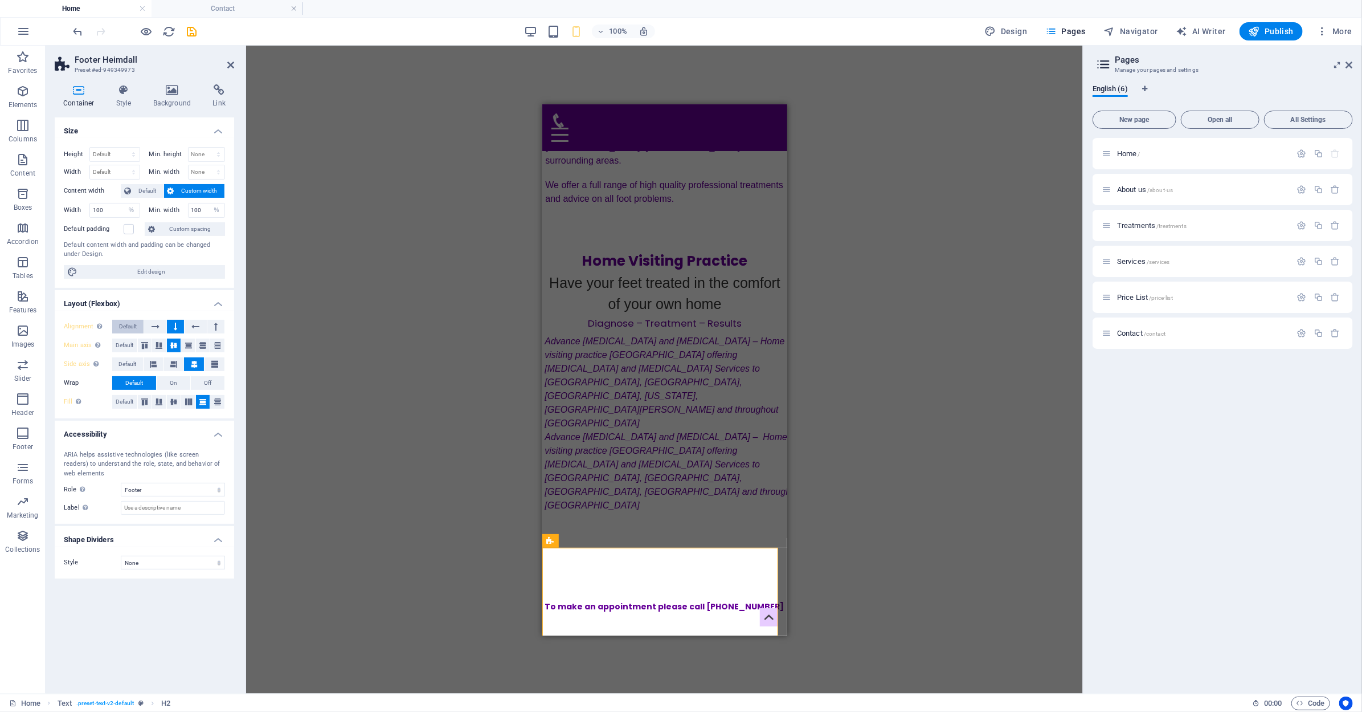
click at [131, 321] on span "Default" at bounding box center [128, 327] width 18 height 14
click at [130, 350] on span "Default" at bounding box center [125, 345] width 18 height 14
click at [128, 367] on span "Default" at bounding box center [127, 364] width 18 height 14
click at [119, 399] on span "Default" at bounding box center [125, 402] width 18 height 14
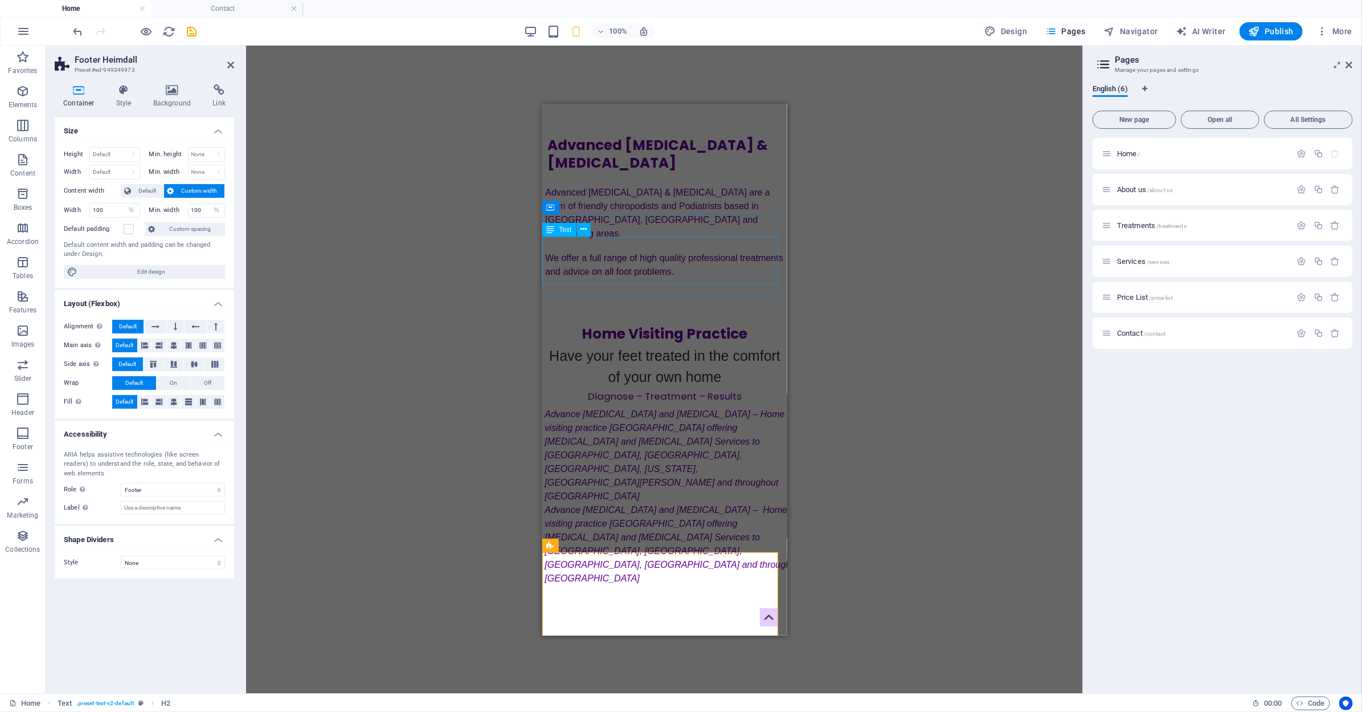
scroll to position [212, 0]
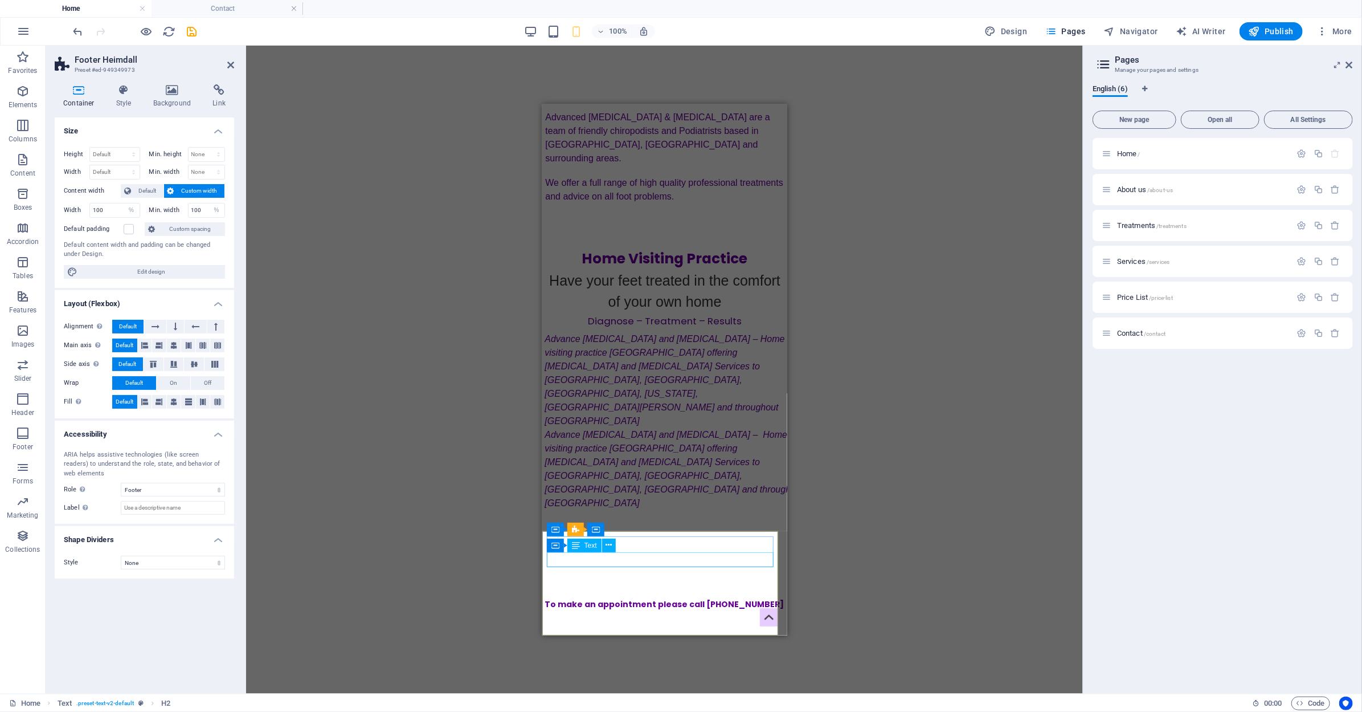
click at [720, 672] on div "[EMAIL_ADDRESS][DOMAIN_NAME]" at bounding box center [664, 679] width 235 height 15
click at [721, 656] on div "TELEPHONE: [PHONE_NUMBER] [EMAIL_ADDRESS][DOMAIN_NAME]" at bounding box center [664, 671] width 235 height 31
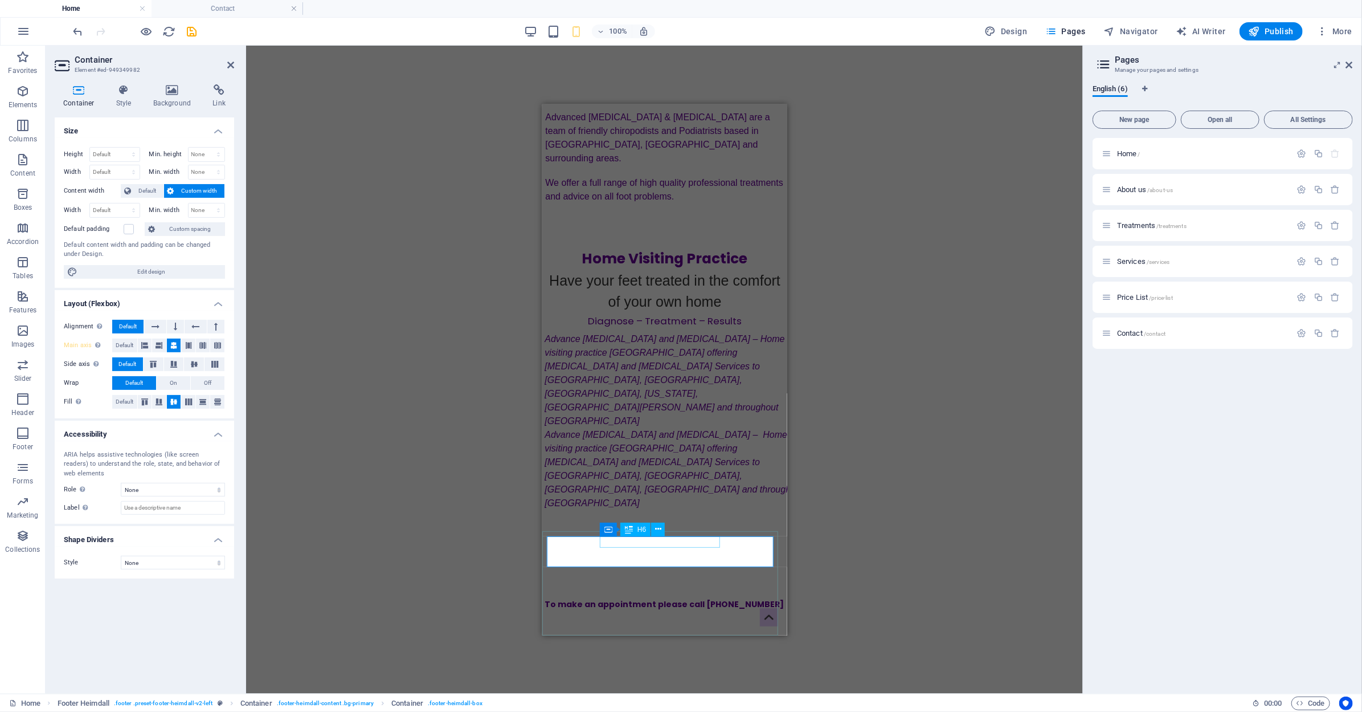
click at [643, 656] on div "TELEPHONE: [PHONE_NUMBER]" at bounding box center [664, 661] width 235 height 11
click at [644, 656] on div "TELEPHONE: [PHONE_NUMBER]" at bounding box center [664, 661] width 235 height 11
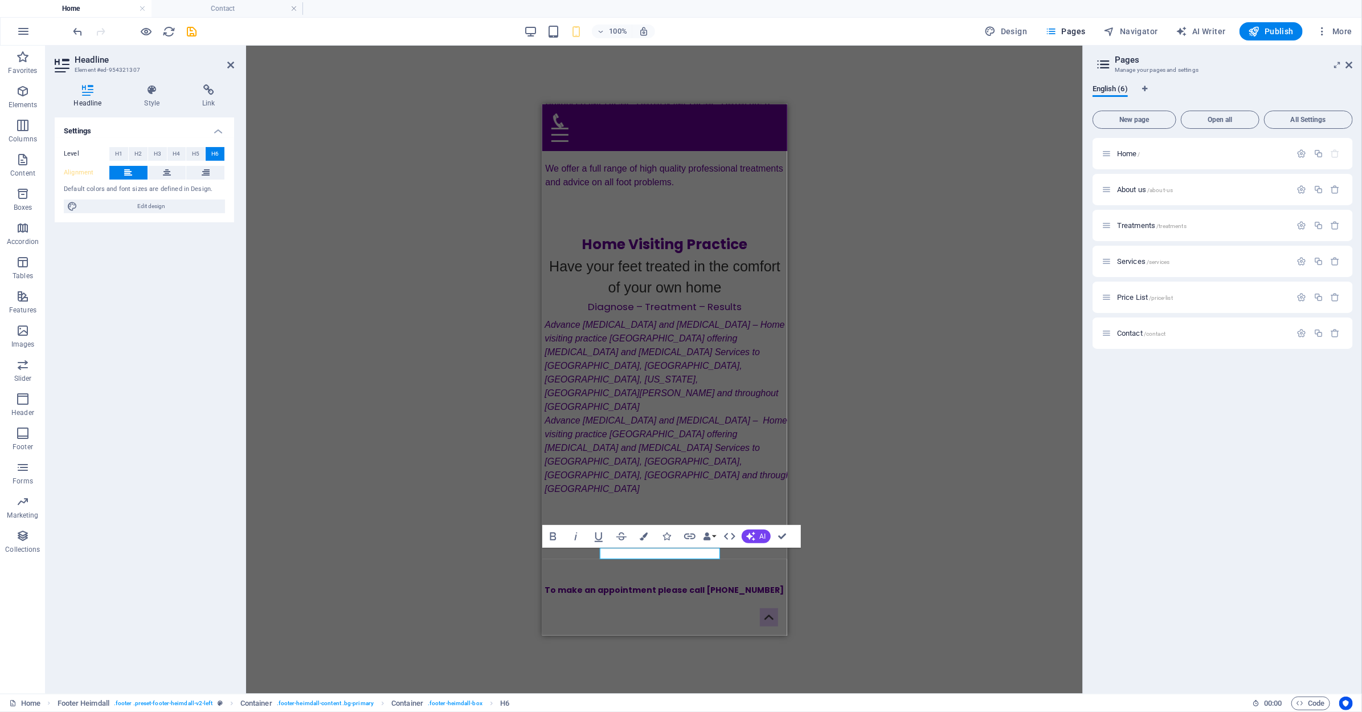
scroll to position [201, 0]
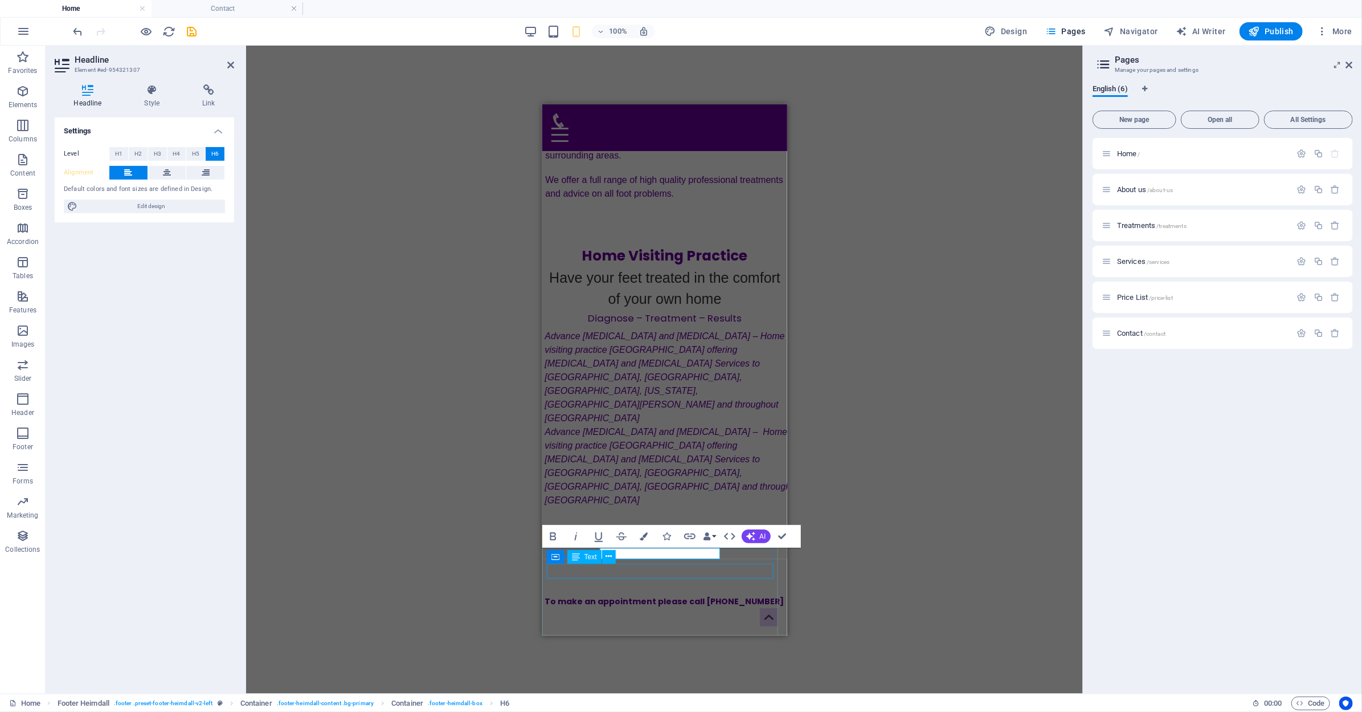
click at [651, 669] on div "[EMAIL_ADDRESS][DOMAIN_NAME]" at bounding box center [664, 676] width 235 height 15
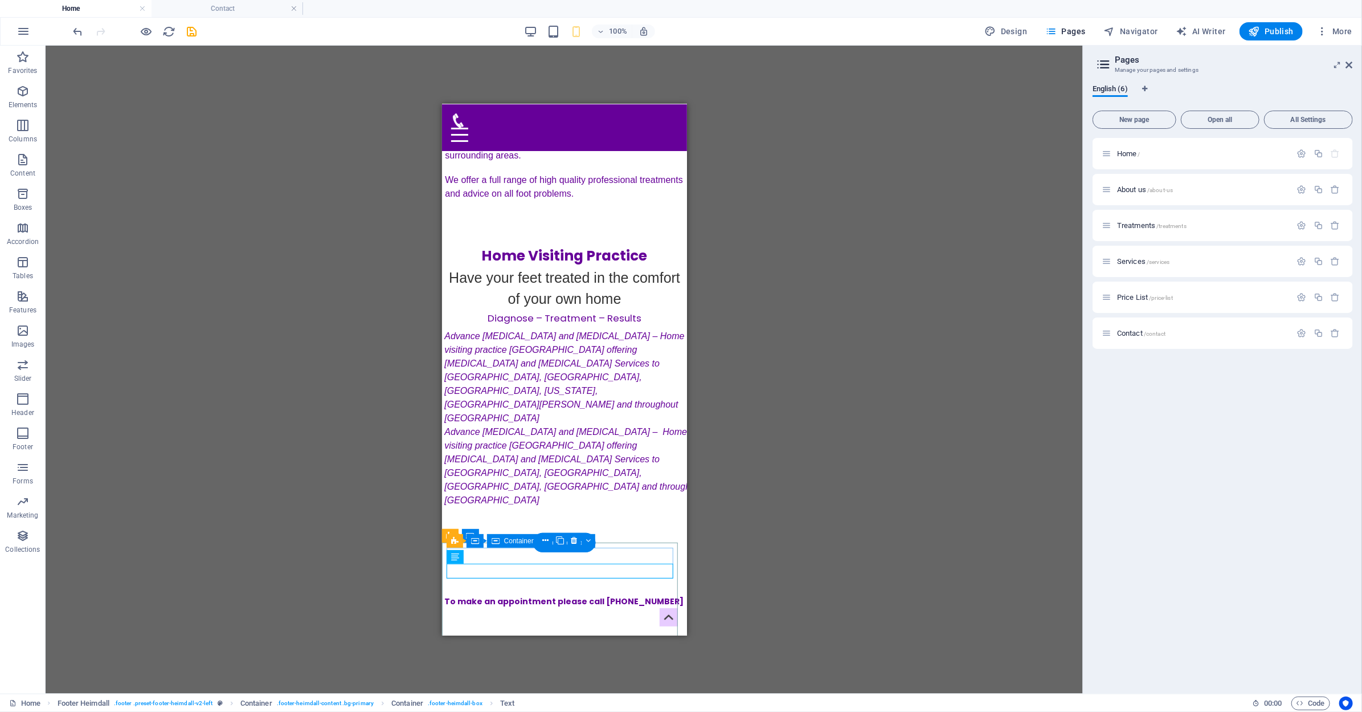
click at [640, 653] on div "TELEPHONE: [PHONE_NUMBER] [EMAIL_ADDRESS][DOMAIN_NAME]" at bounding box center [564, 668] width 235 height 31
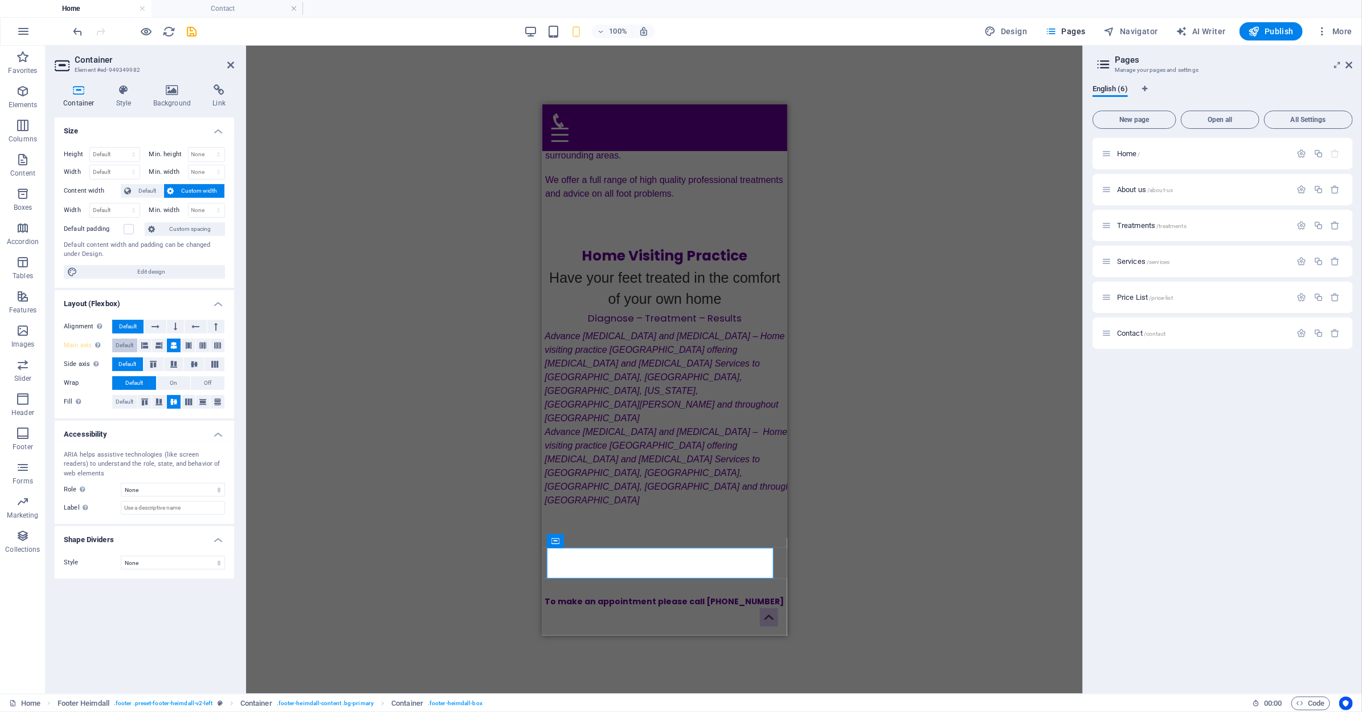
click at [134, 343] on button "Default" at bounding box center [124, 345] width 25 height 14
click at [124, 338] on span "Default" at bounding box center [125, 345] width 18 height 14
click at [125, 344] on span "Default" at bounding box center [125, 345] width 18 height 14
click at [140, 347] on button at bounding box center [145, 345] width 14 height 14
click at [130, 343] on span "Default" at bounding box center [125, 345] width 18 height 14
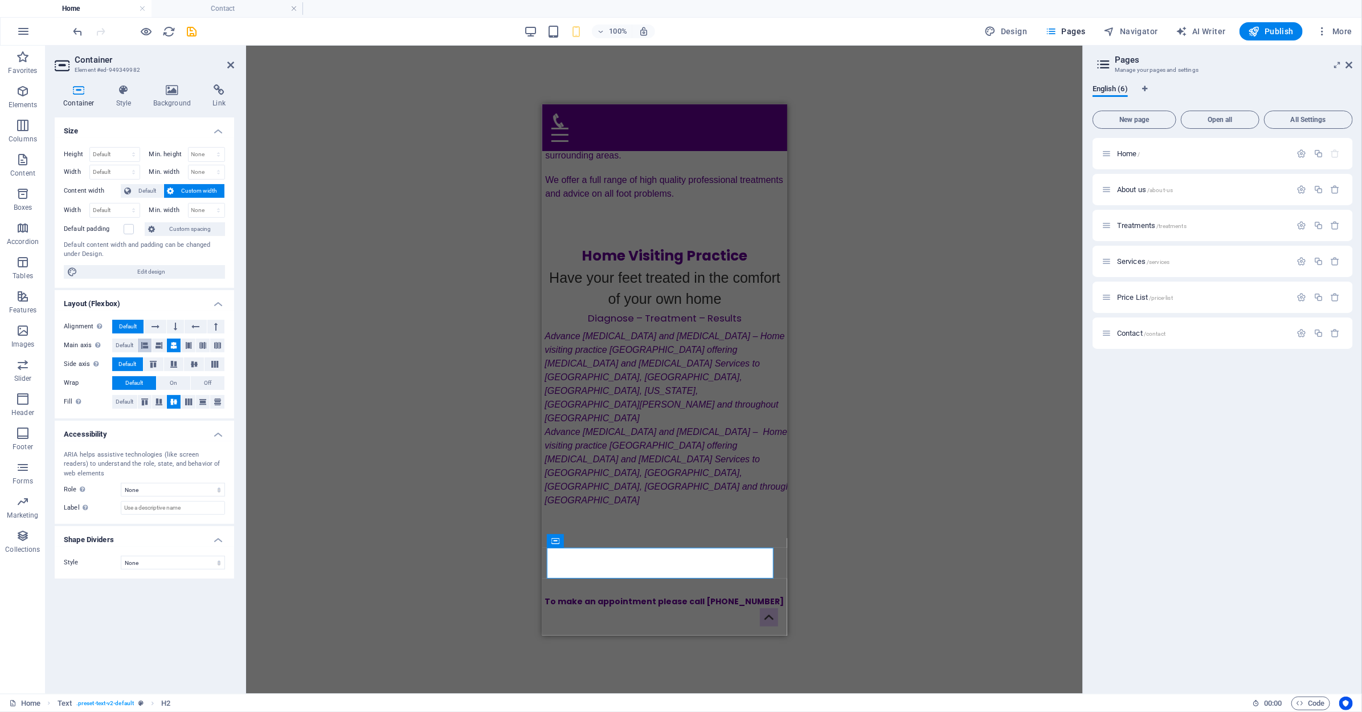
click at [140, 342] on button at bounding box center [145, 345] width 14 height 14
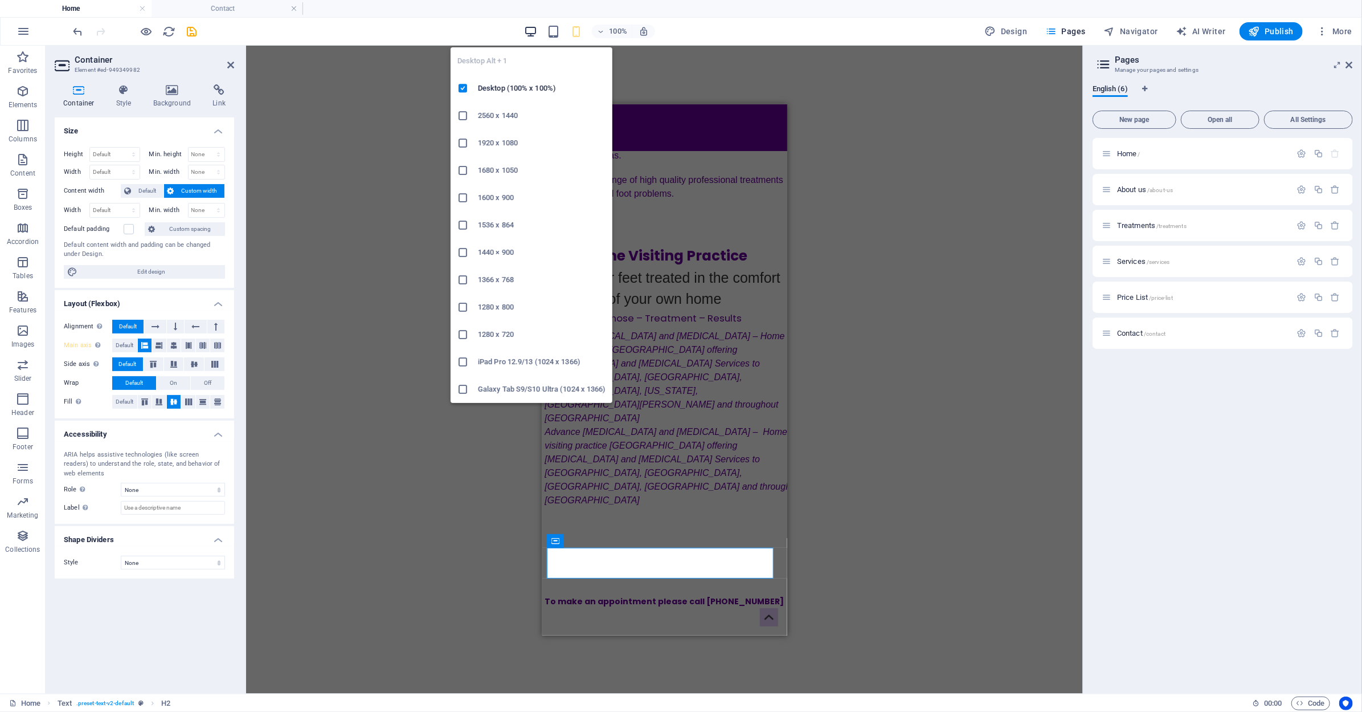
click at [534, 29] on icon "button" at bounding box center [530, 31] width 13 height 13
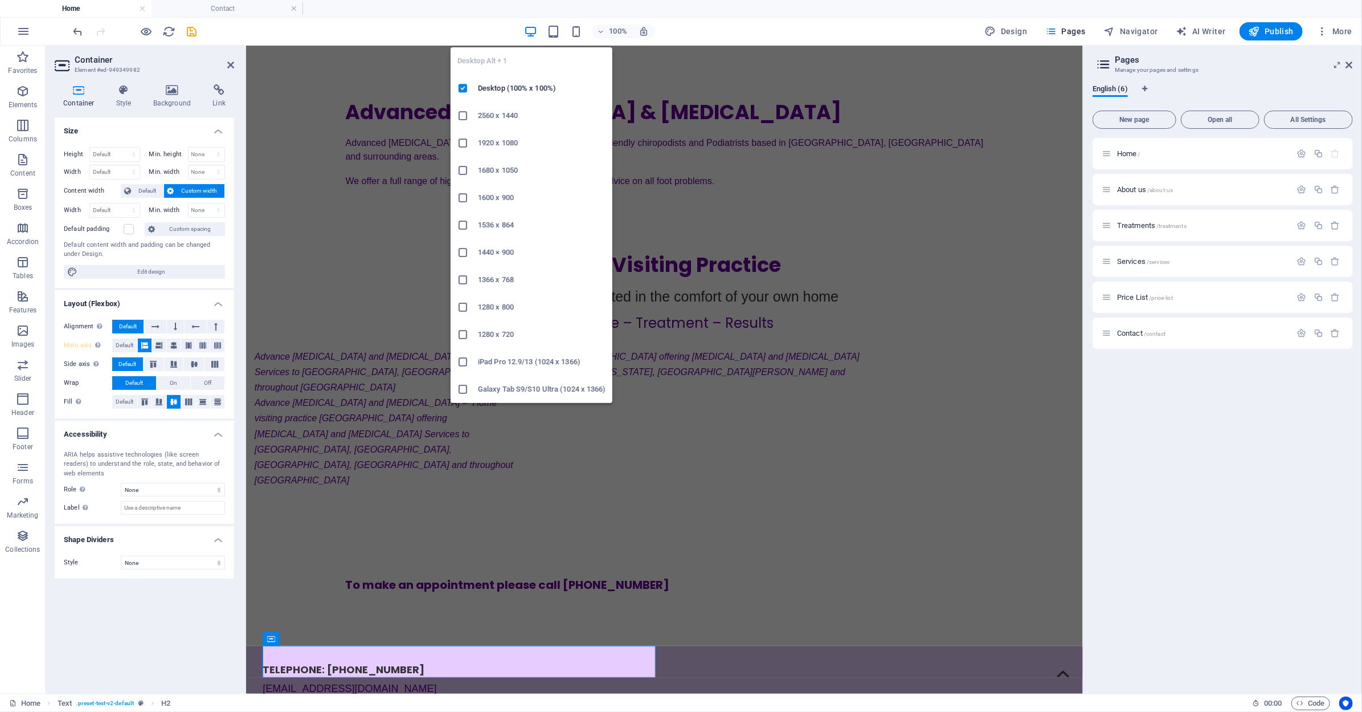
scroll to position [88, 0]
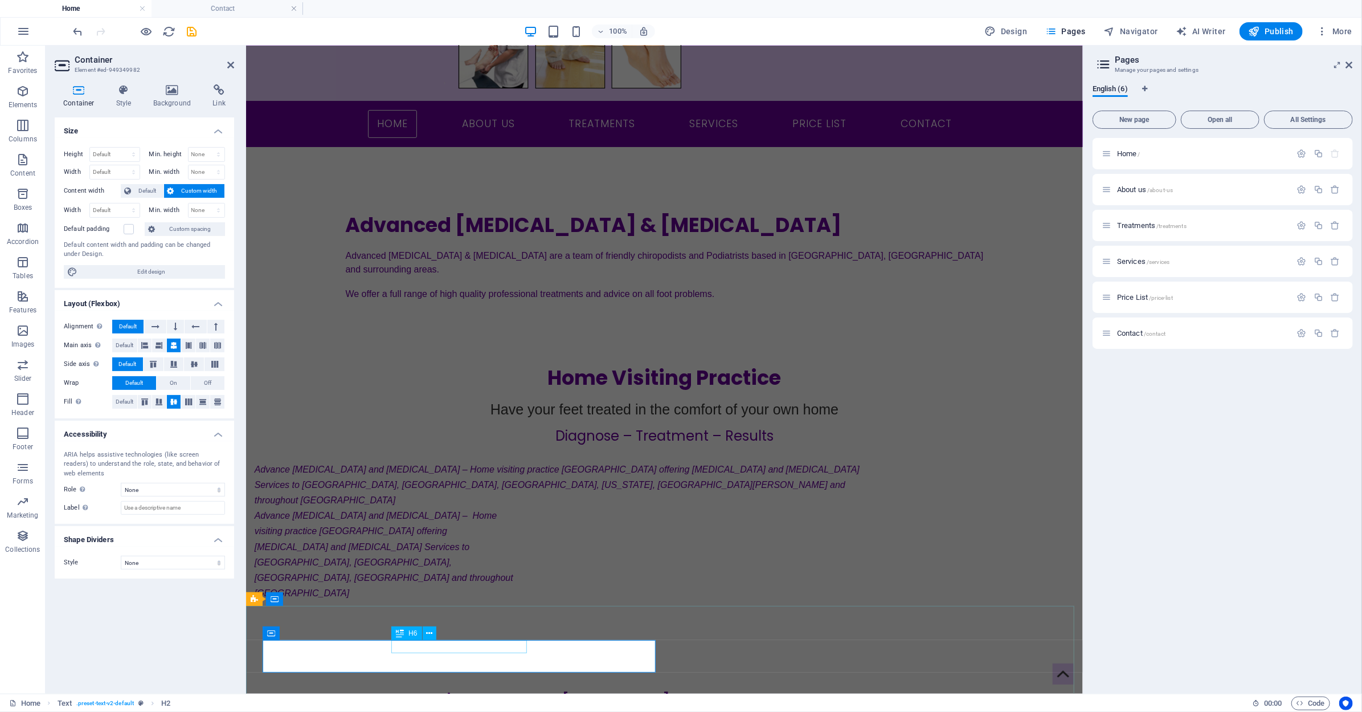
click at [144, 343] on icon at bounding box center [144, 345] width 7 height 14
click at [557, 35] on icon "button" at bounding box center [553, 31] width 13 height 13
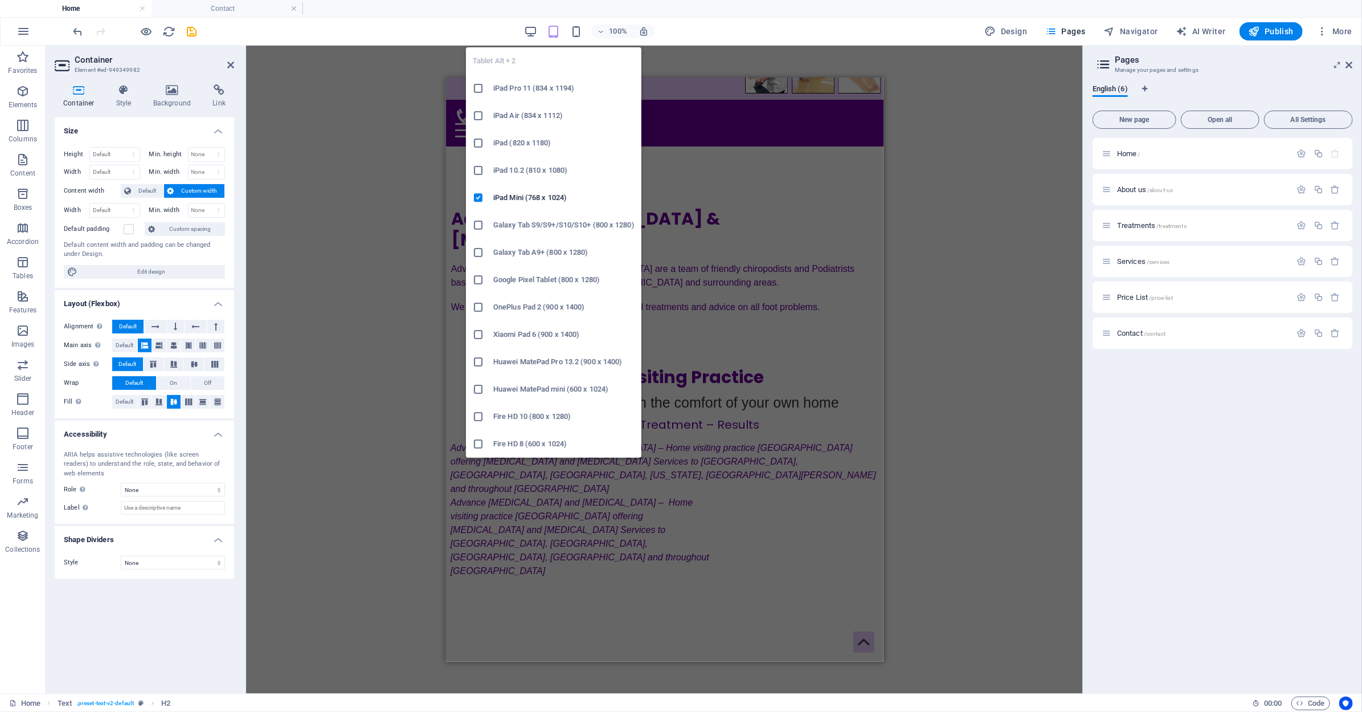
scroll to position [76, 0]
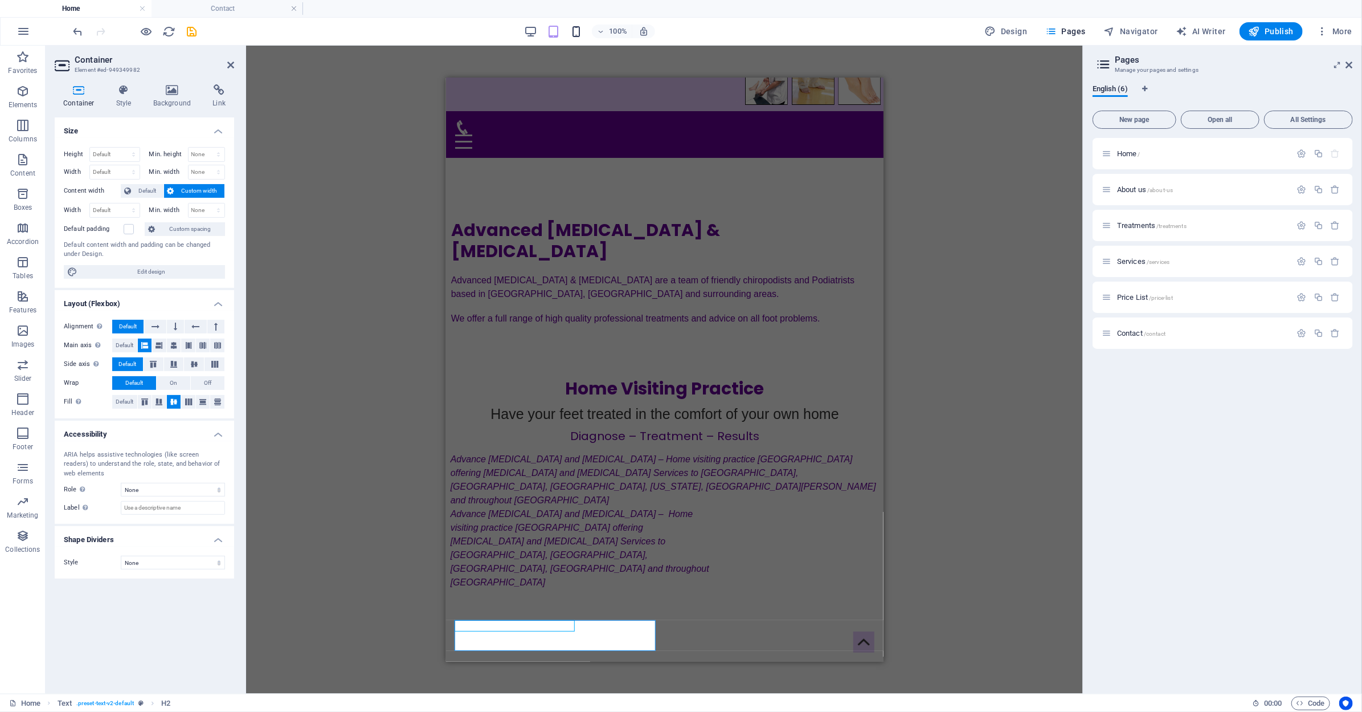
drag, startPoint x: 564, startPoint y: 34, endPoint x: 578, endPoint y: 31, distance: 14.5
click at [577, 31] on div "100%" at bounding box center [590, 31] width 132 height 18
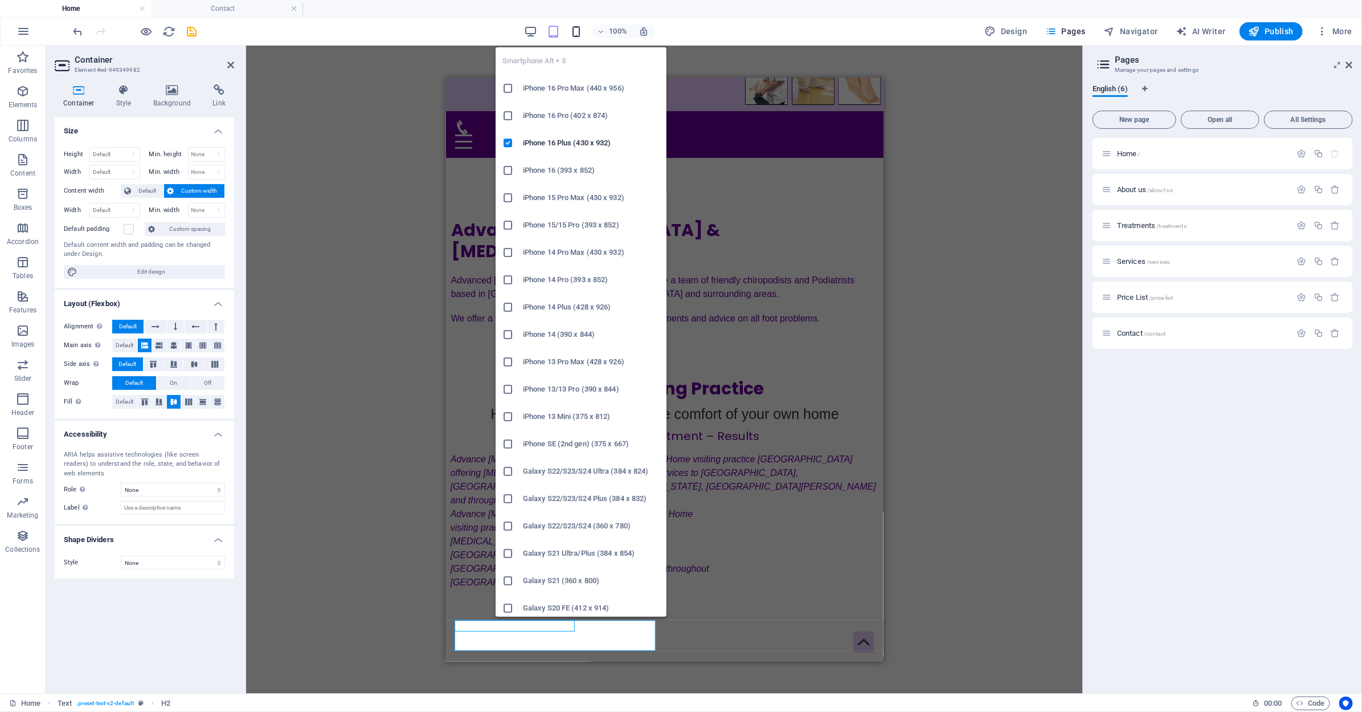
click at [579, 31] on icon "button" at bounding box center [576, 31] width 13 height 13
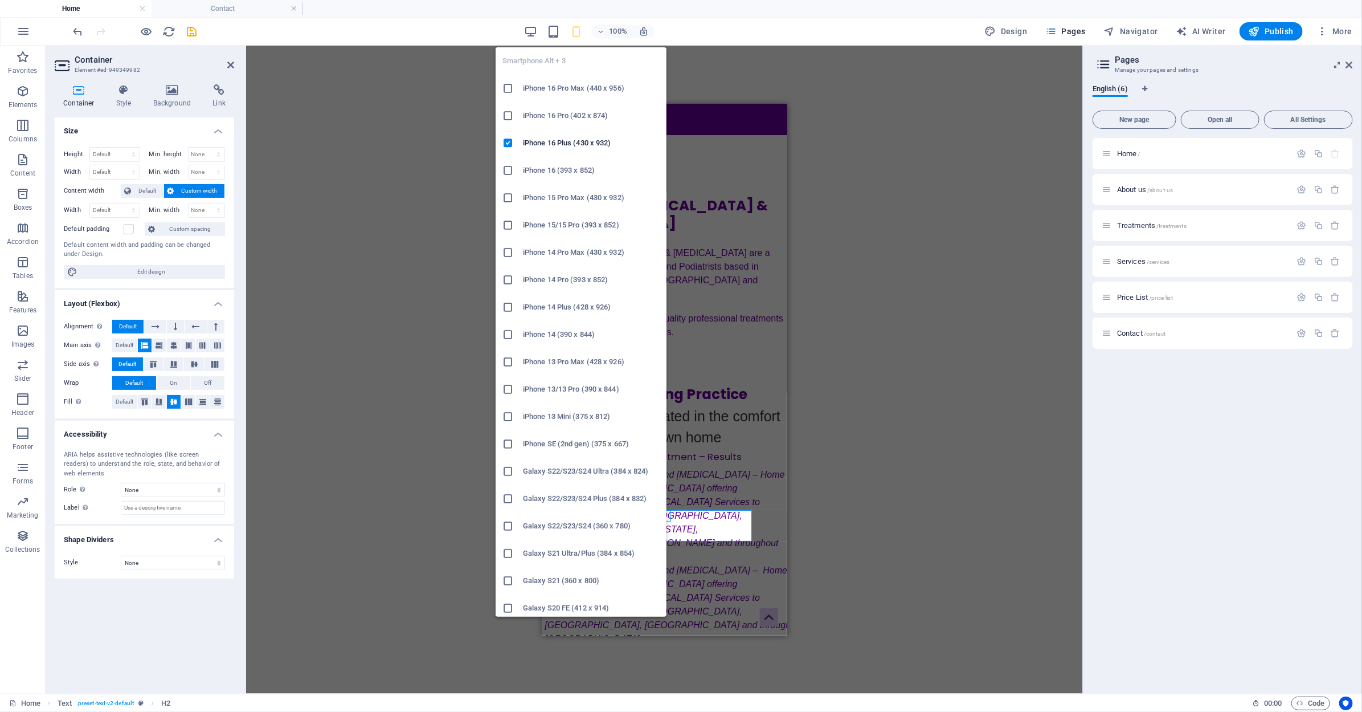
scroll to position [212, 0]
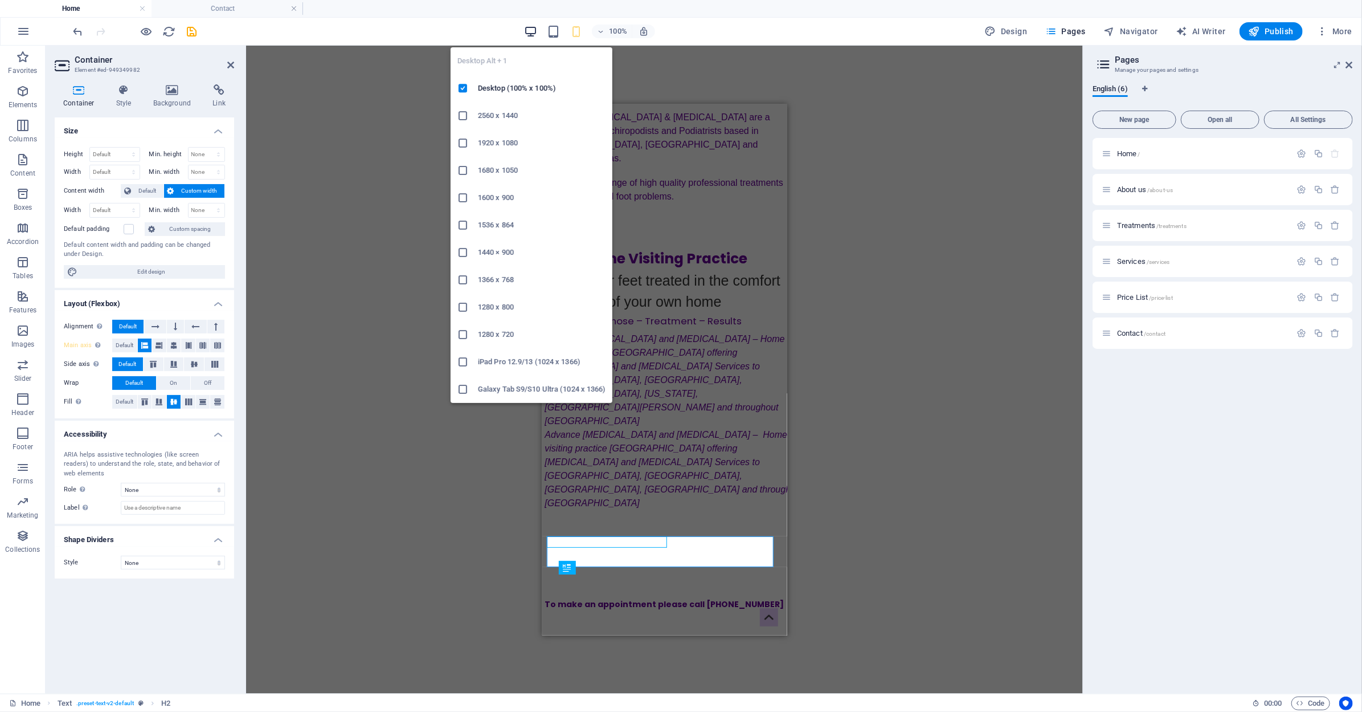
click at [536, 30] on icon "button" at bounding box center [530, 31] width 13 height 13
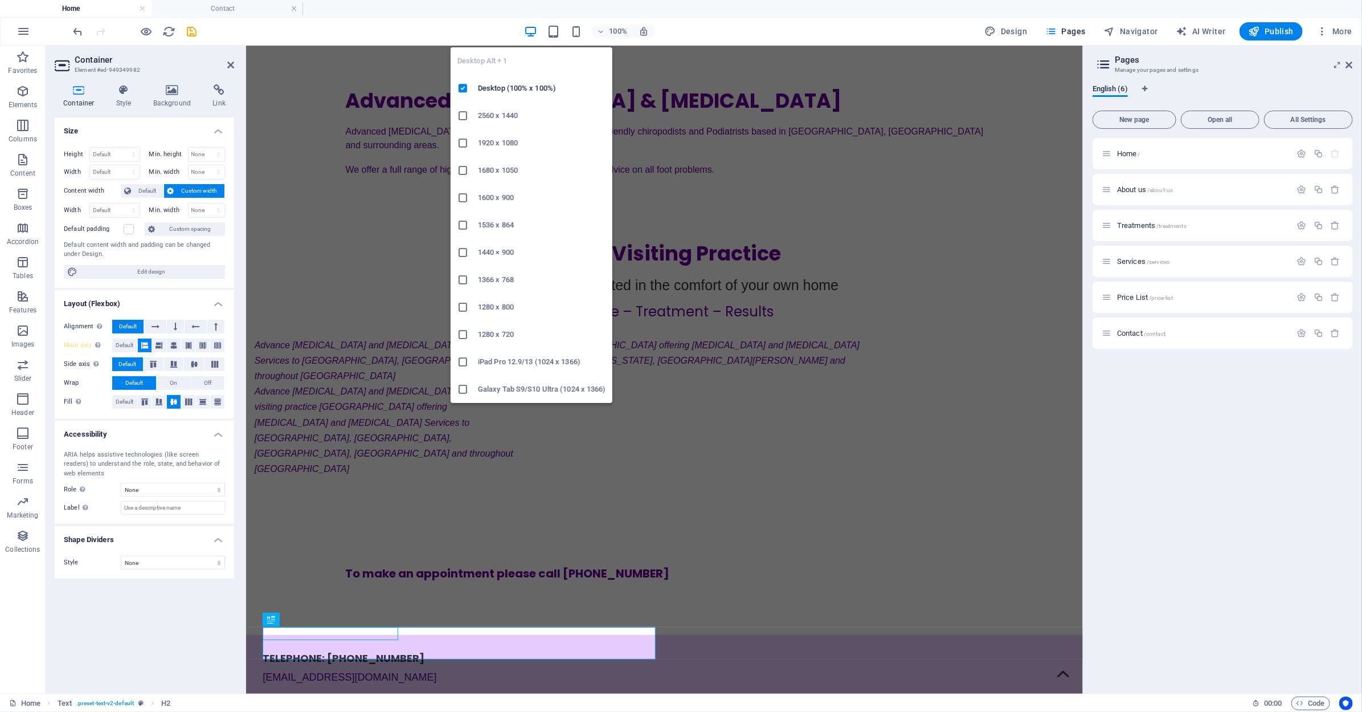
scroll to position [101, 0]
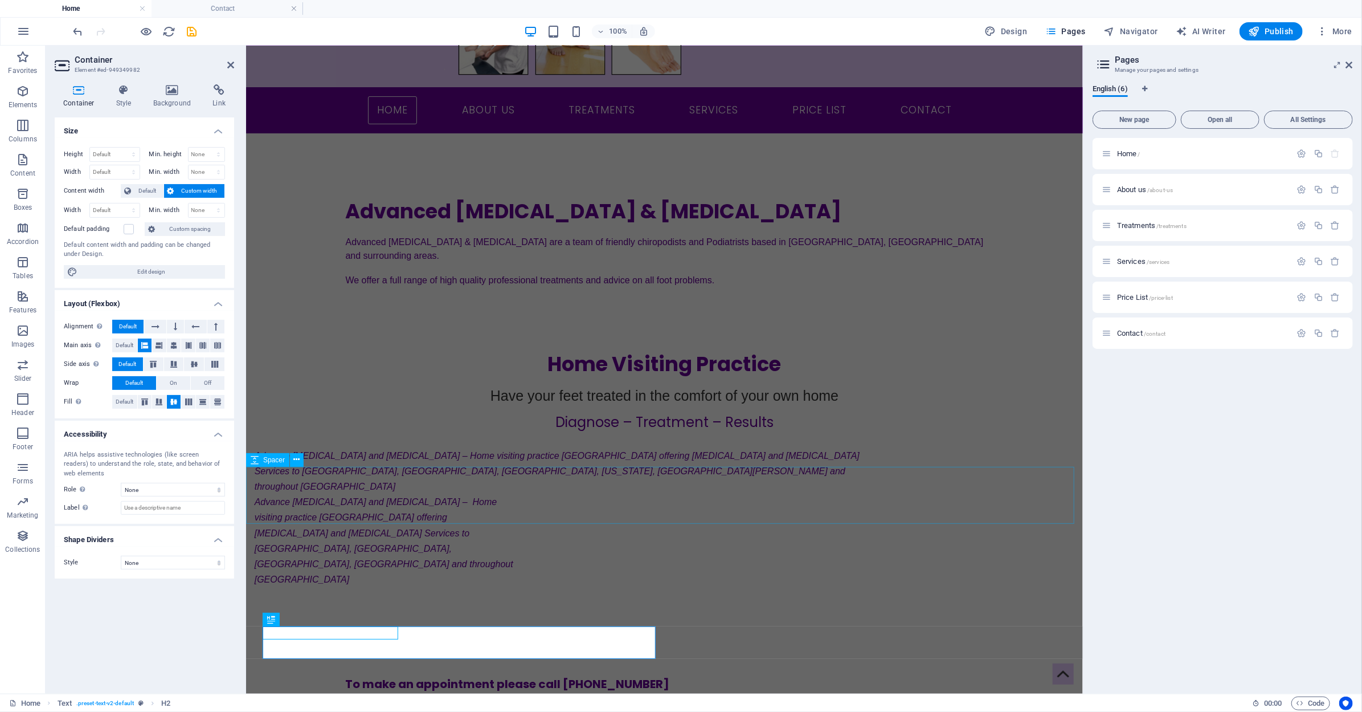
click at [737, 619] on div at bounding box center [664, 647] width 837 height 57
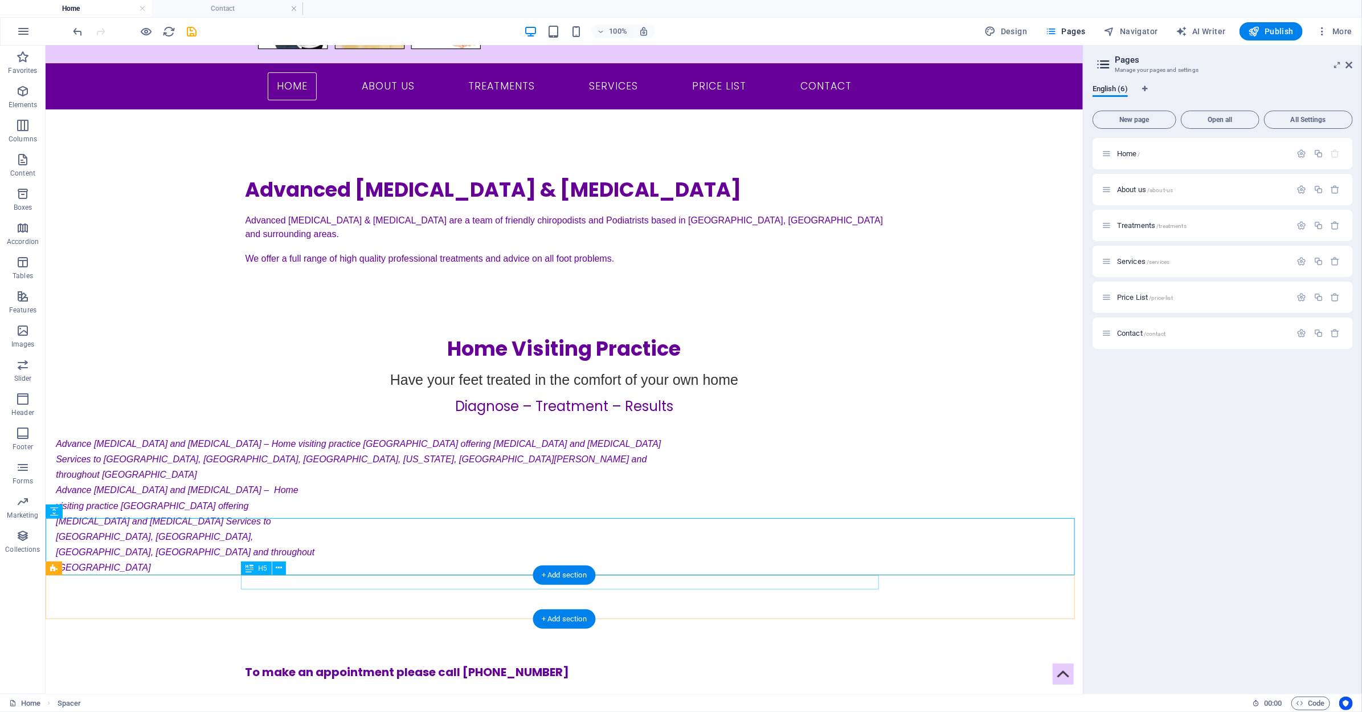
scroll to position [0, 0]
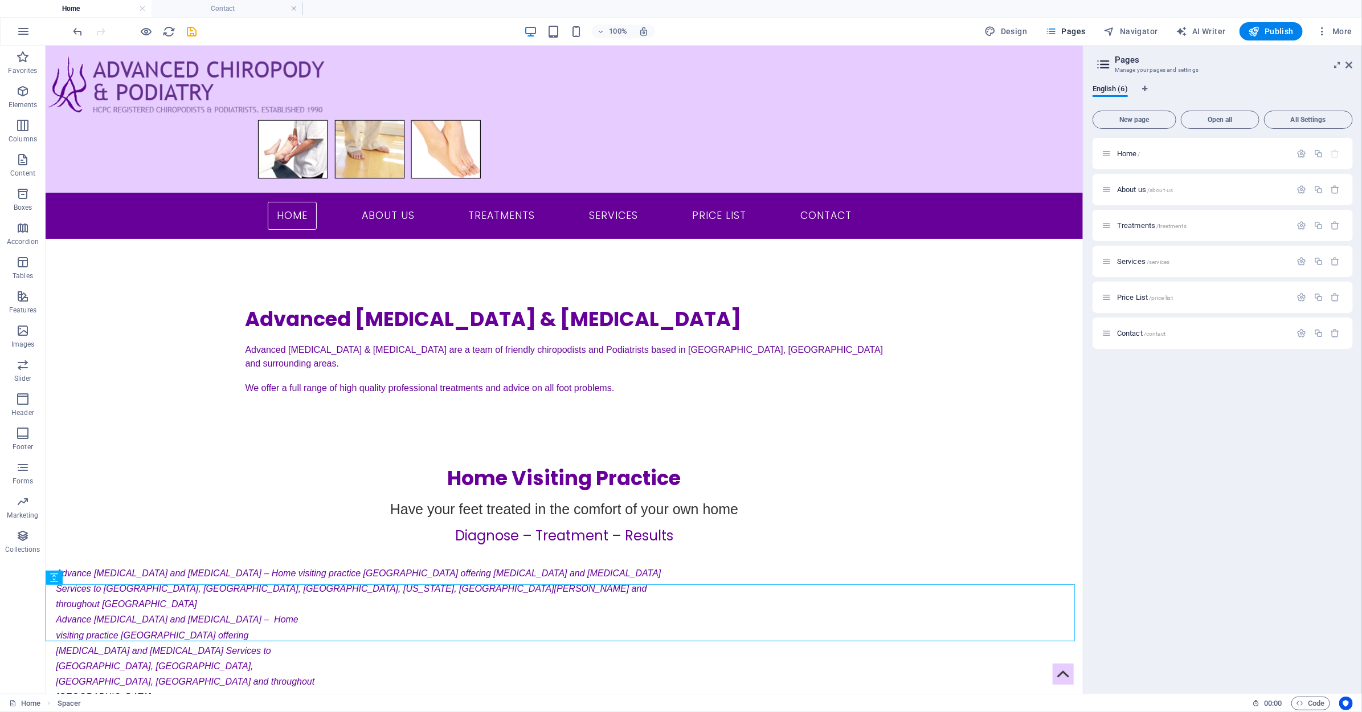
click at [203, 30] on div "100% Design Pages Navigator AI Writer Publish More" at bounding box center [714, 31] width 1286 height 18
click at [195, 28] on icon "save" at bounding box center [192, 31] width 13 height 13
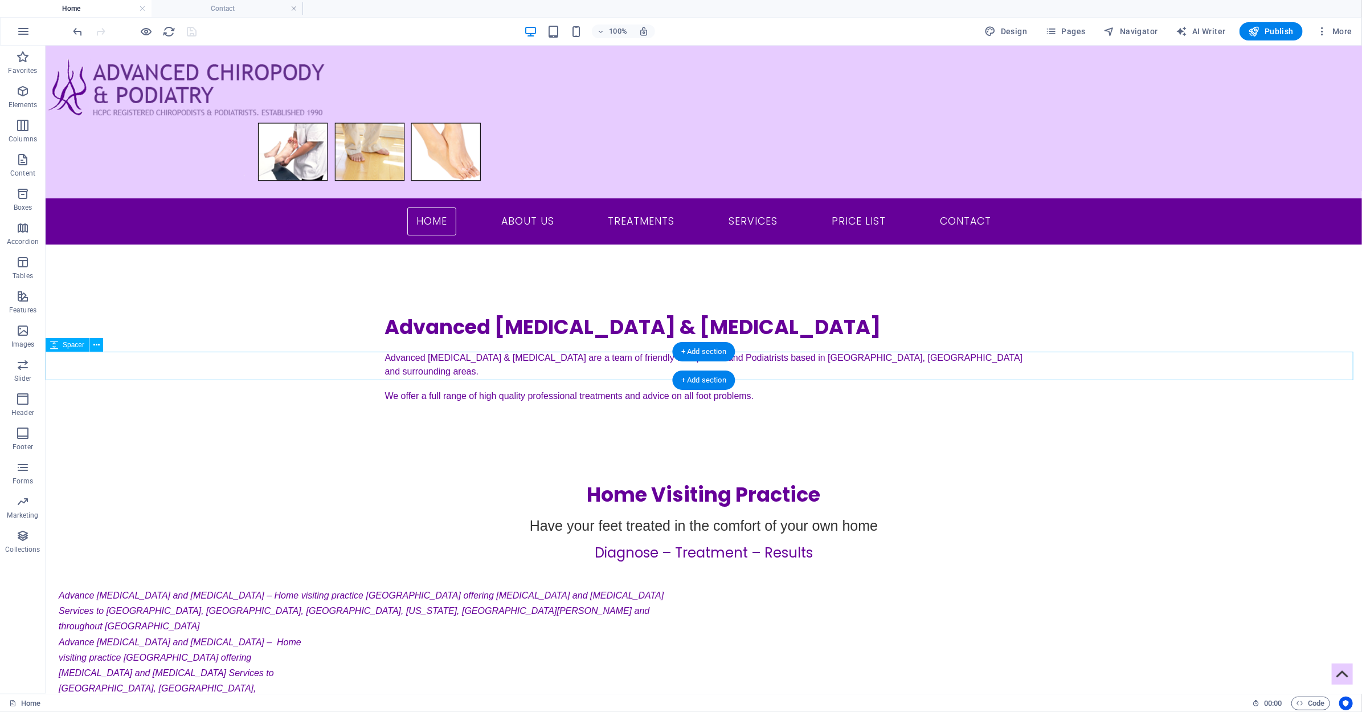
click at [874, 427] on div at bounding box center [703, 441] width 1317 height 28
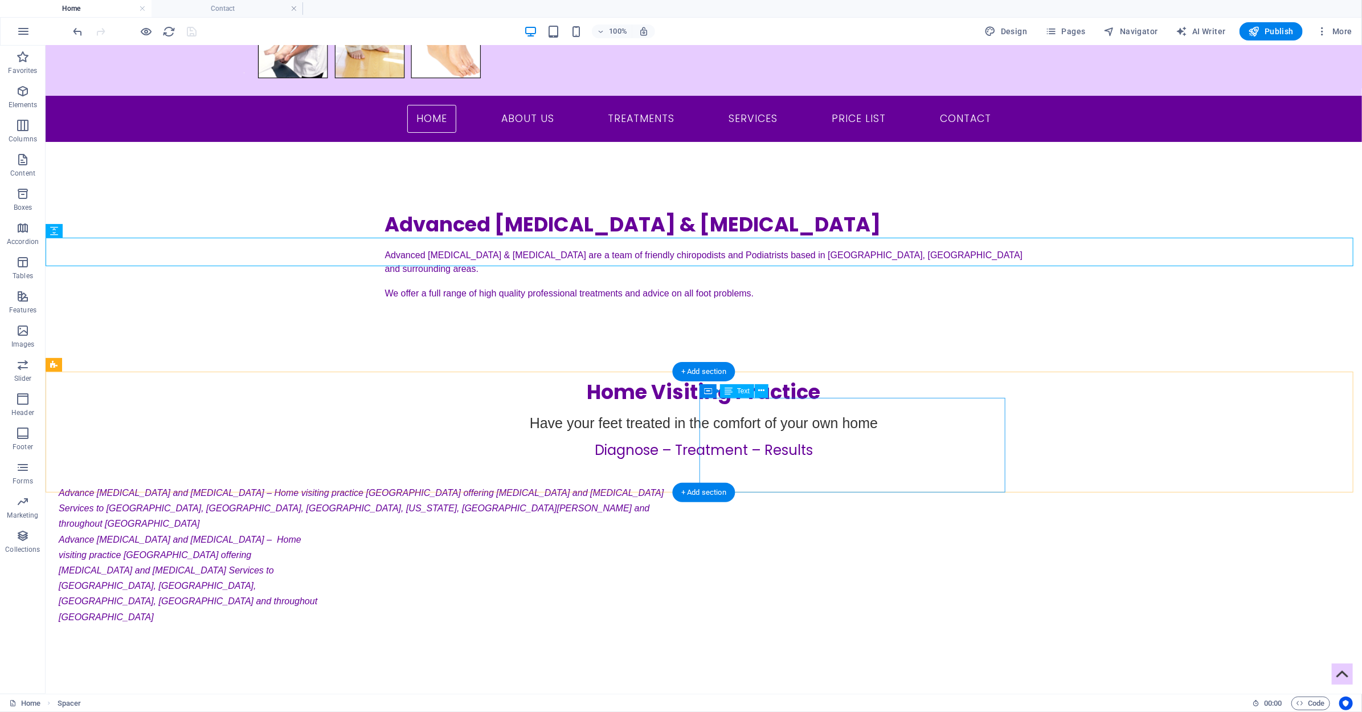
scroll to position [114, 0]
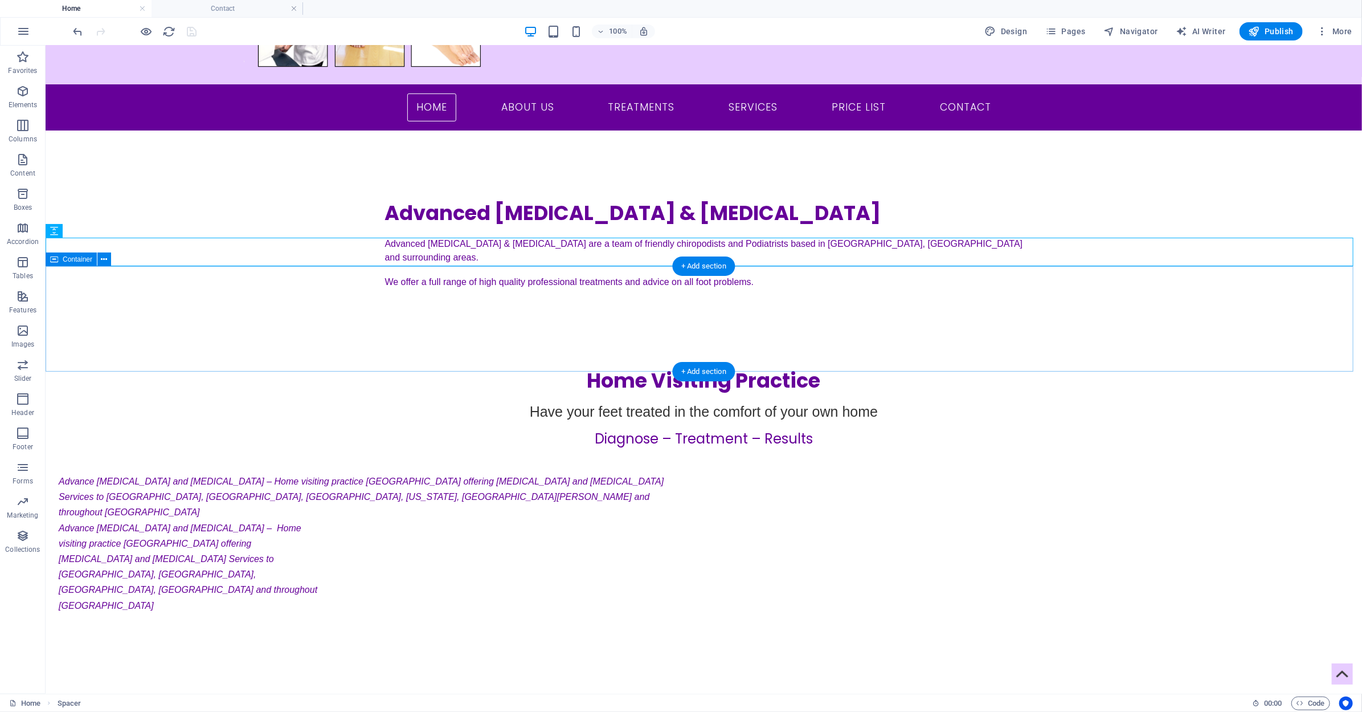
click at [363, 359] on div "Home Visiting Practice Have your feet treated in the comfort of your own home D…" at bounding box center [703, 393] width 1317 height 105
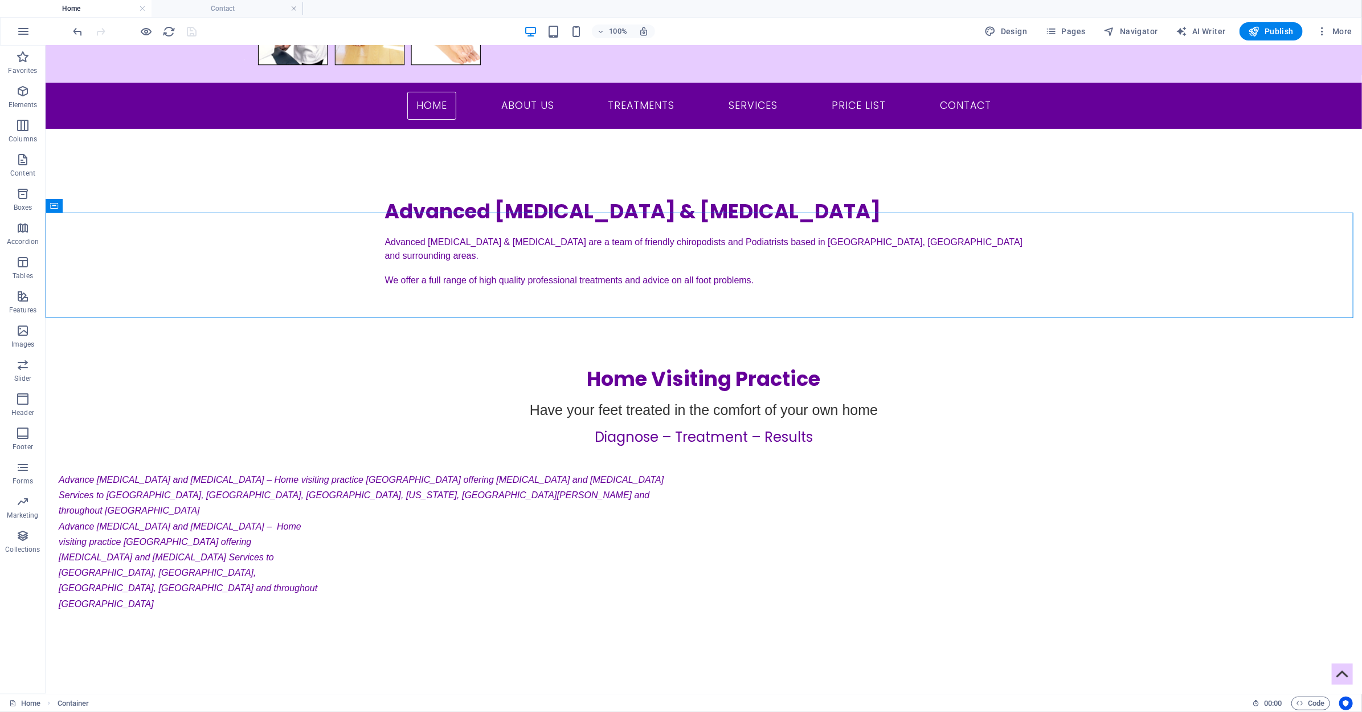
scroll to position [169, 0]
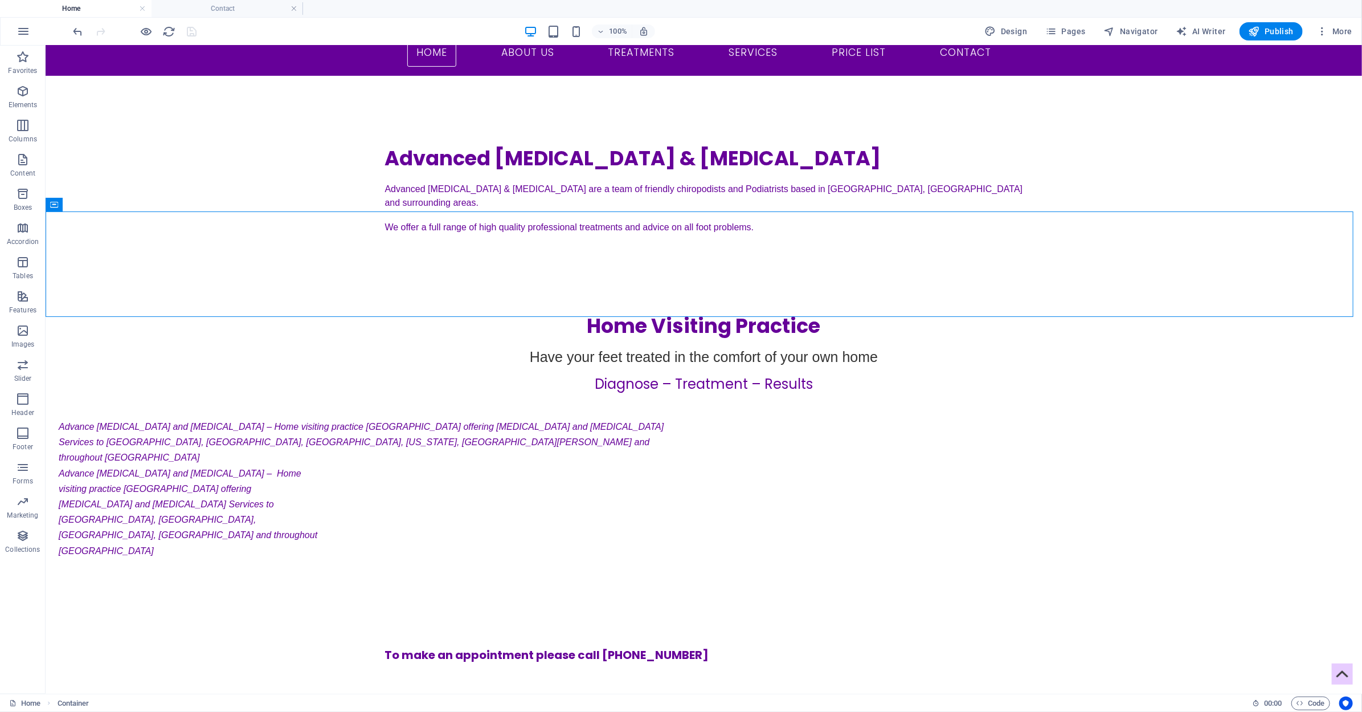
click at [974, 700] on div "Home Container" at bounding box center [626, 703] width 1234 height 14
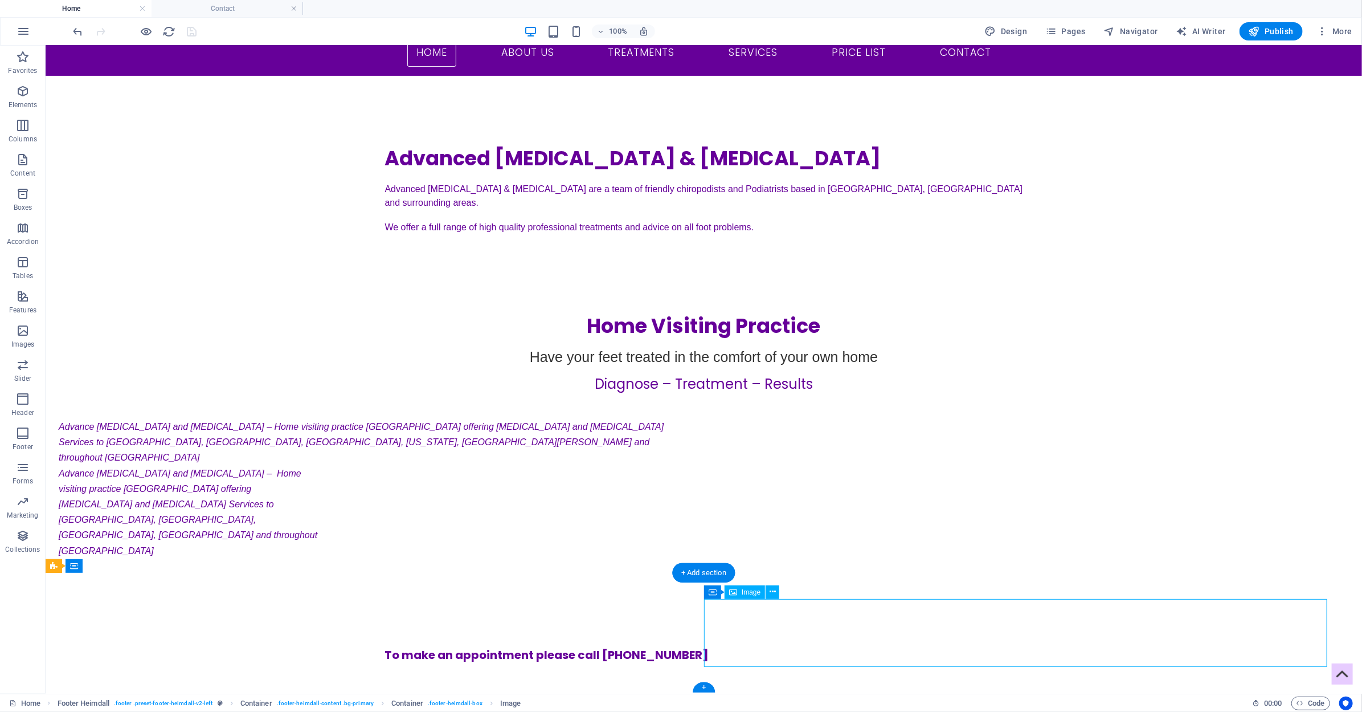
select select "px"
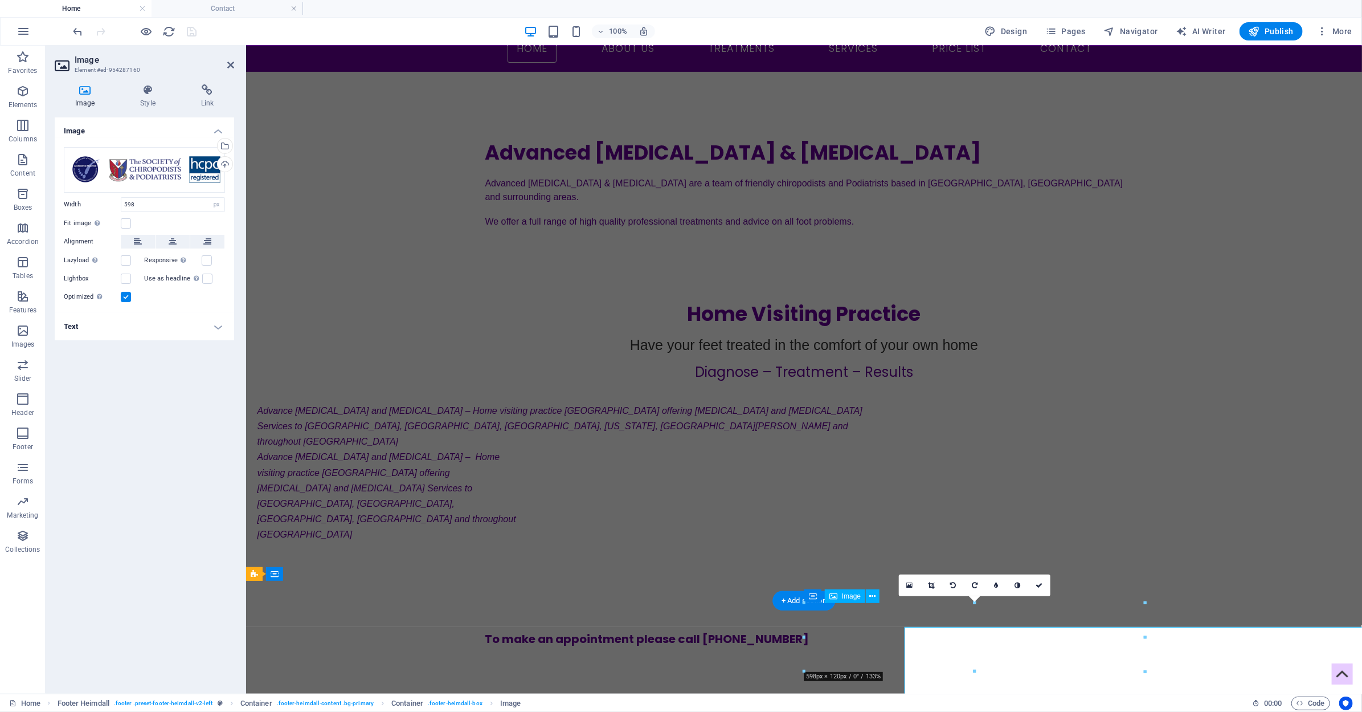
scroll to position [140, 0]
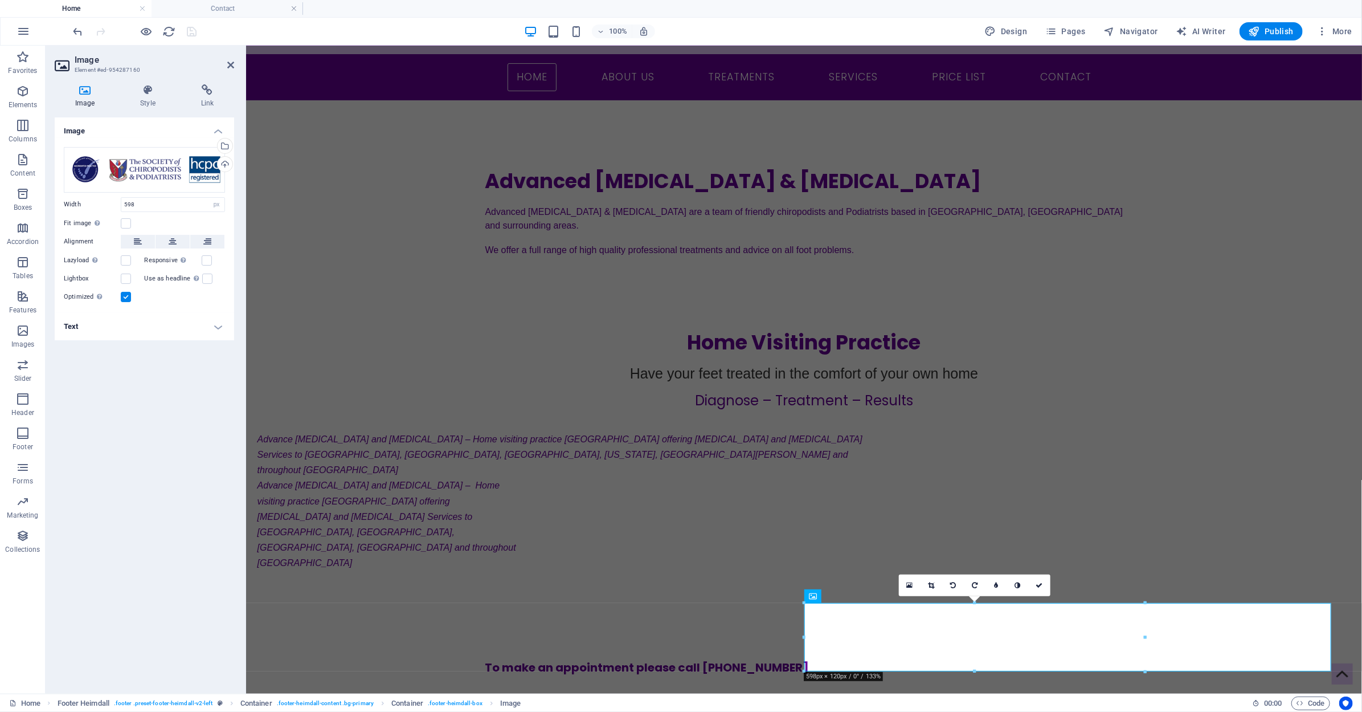
click at [218, 252] on div "Drag files here, click to choose files or select files from Files or our free s…" at bounding box center [144, 225] width 179 height 175
click at [213, 243] on button at bounding box center [207, 242] width 34 height 14
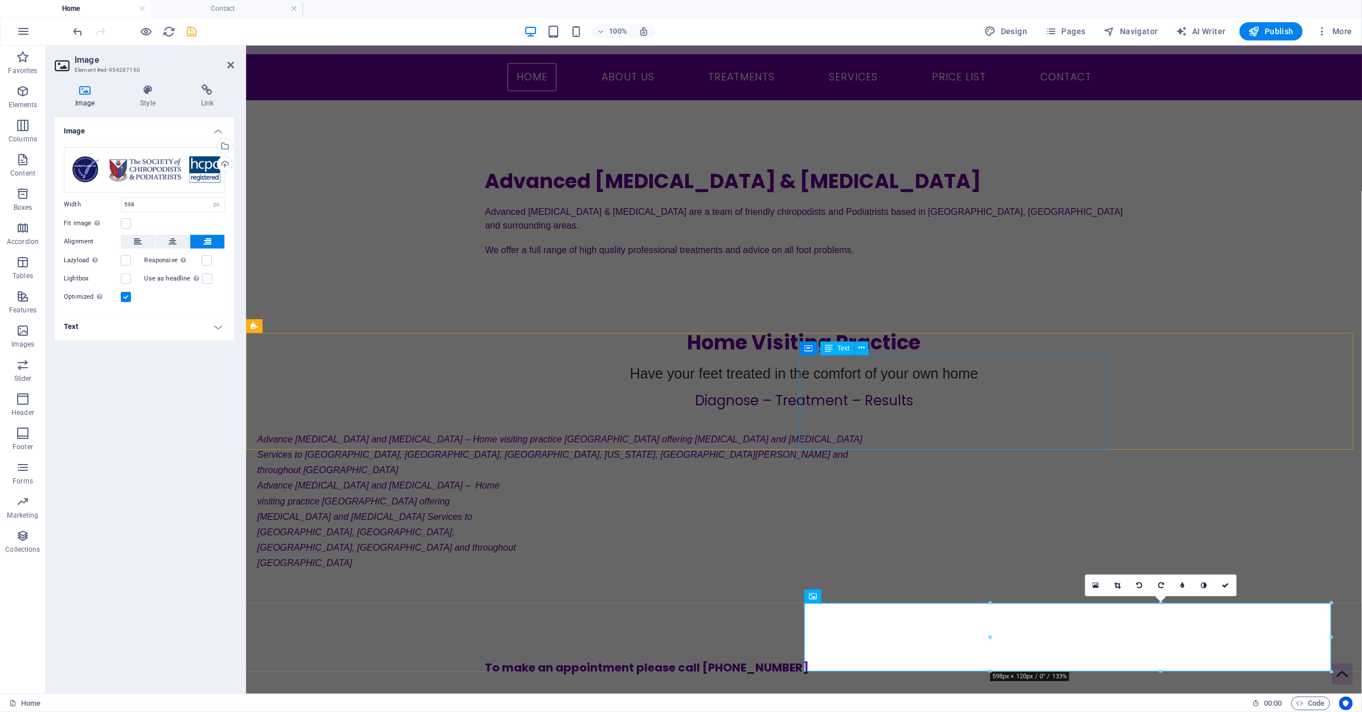
click at [873, 477] on div "Advance [MEDICAL_DATA] and [MEDICAL_DATA] – Home visiting practice [GEOGRAPHIC_…" at bounding box center [565, 534] width 616 height 115
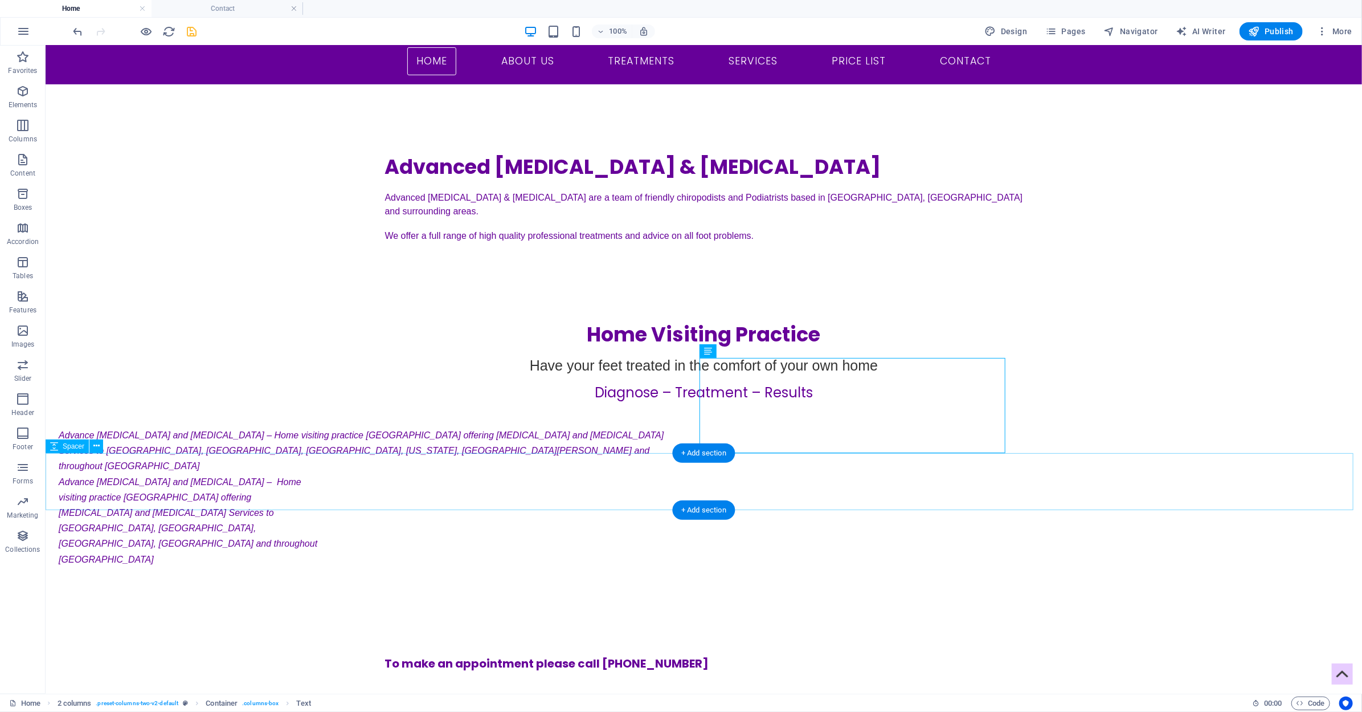
scroll to position [169, 0]
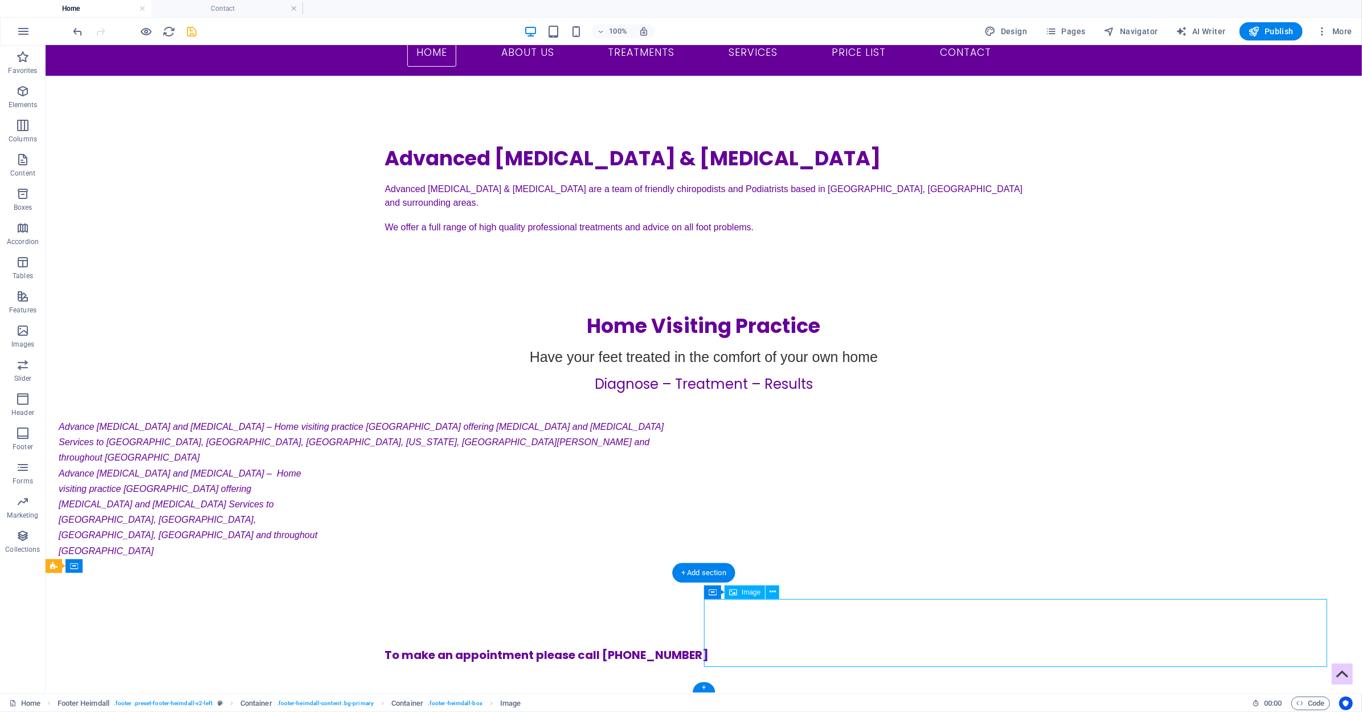
select select "px"
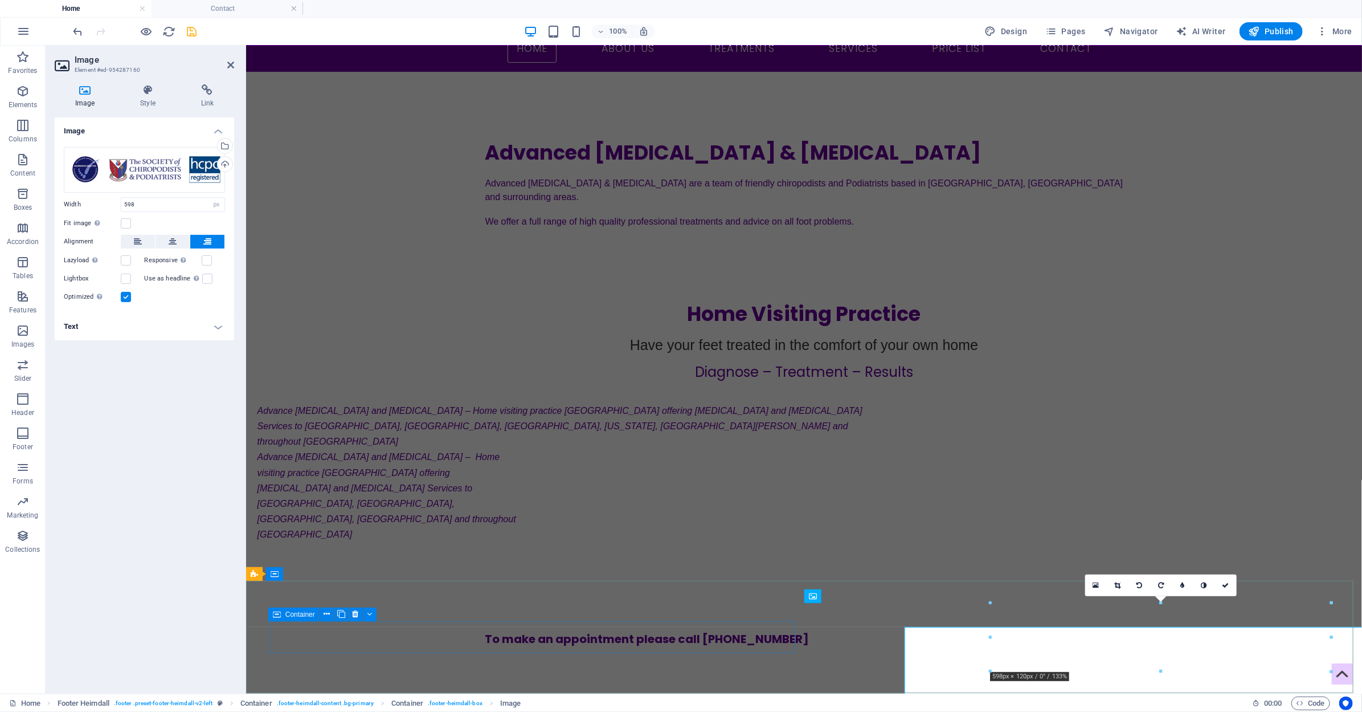
scroll to position [140, 0]
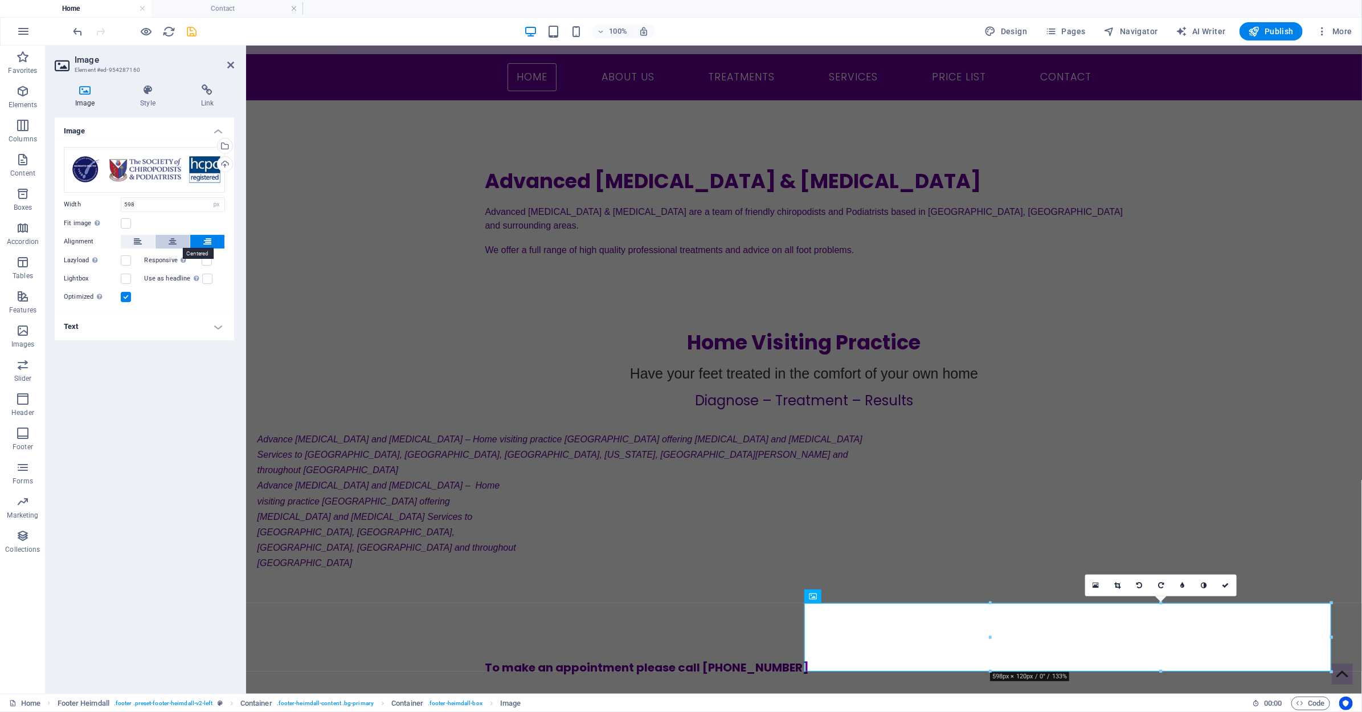
click at [175, 246] on icon at bounding box center [173, 242] width 8 height 14
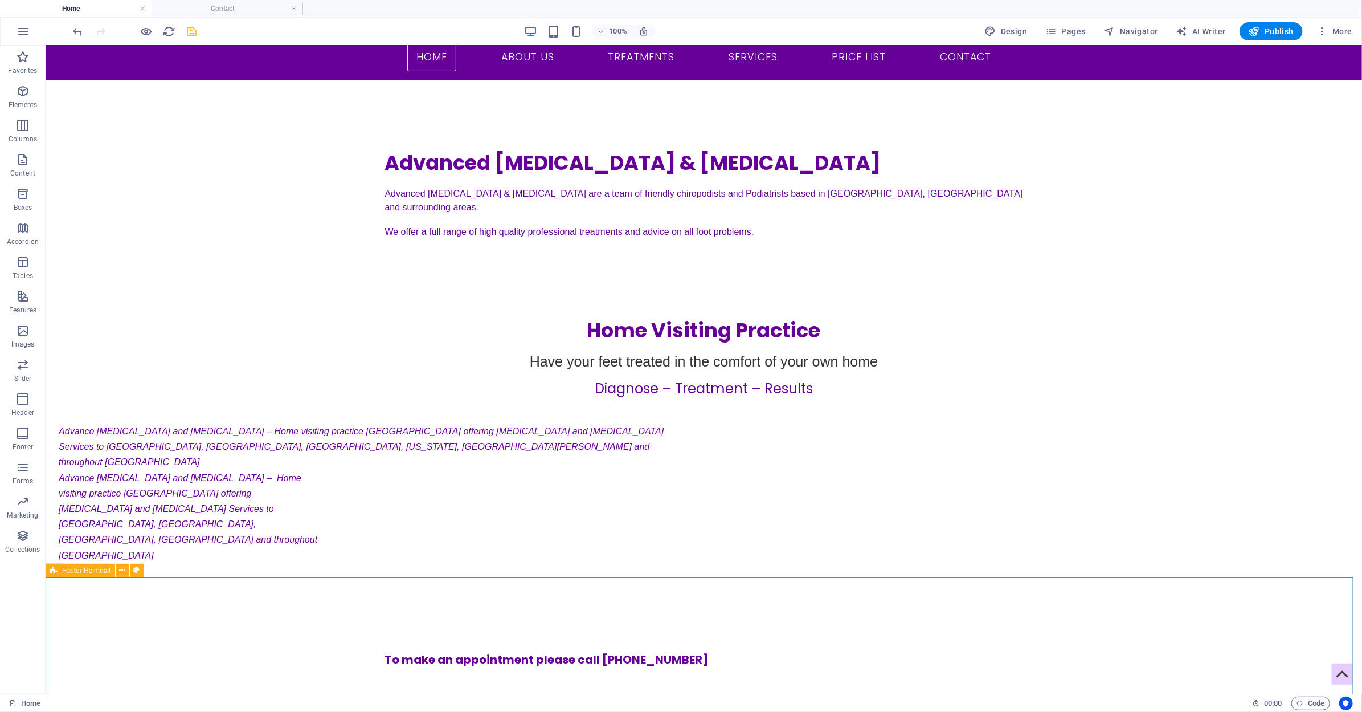
click at [49, 572] on div "Footer Heimdall" at bounding box center [81, 570] width 70 height 14
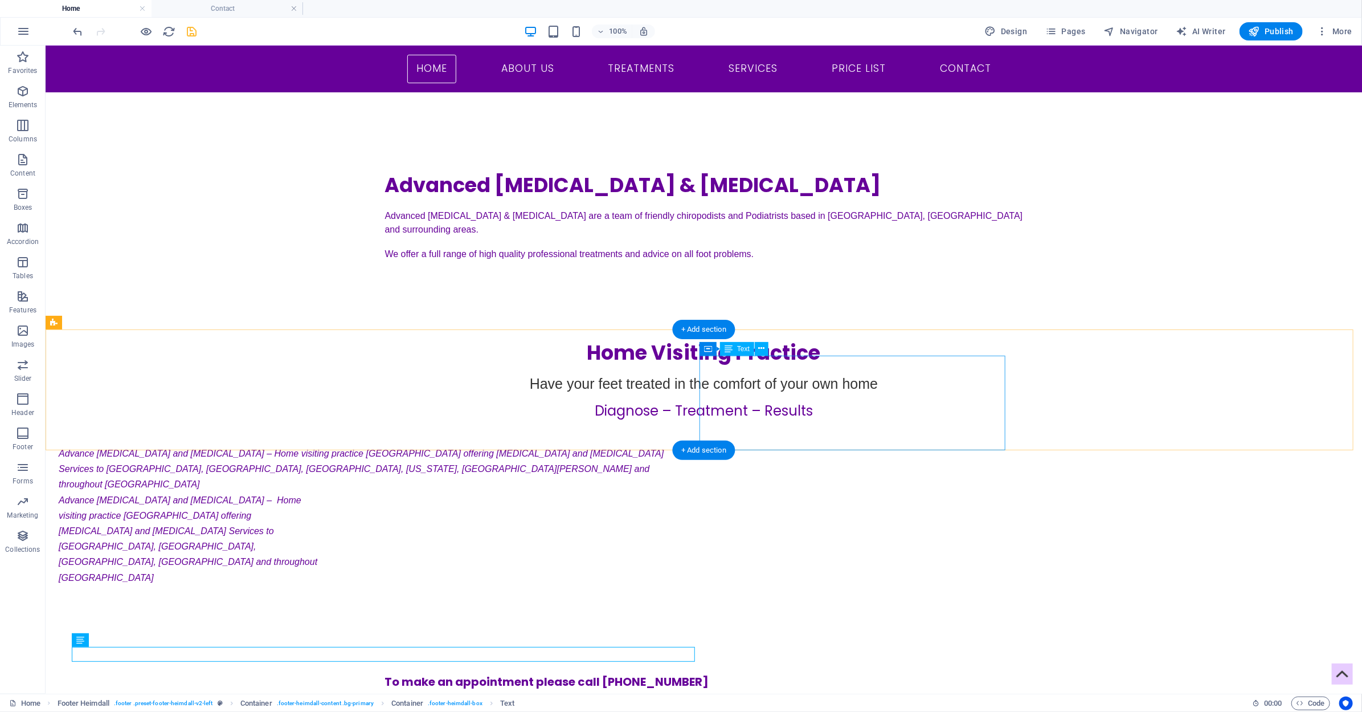
scroll to position [107, 0]
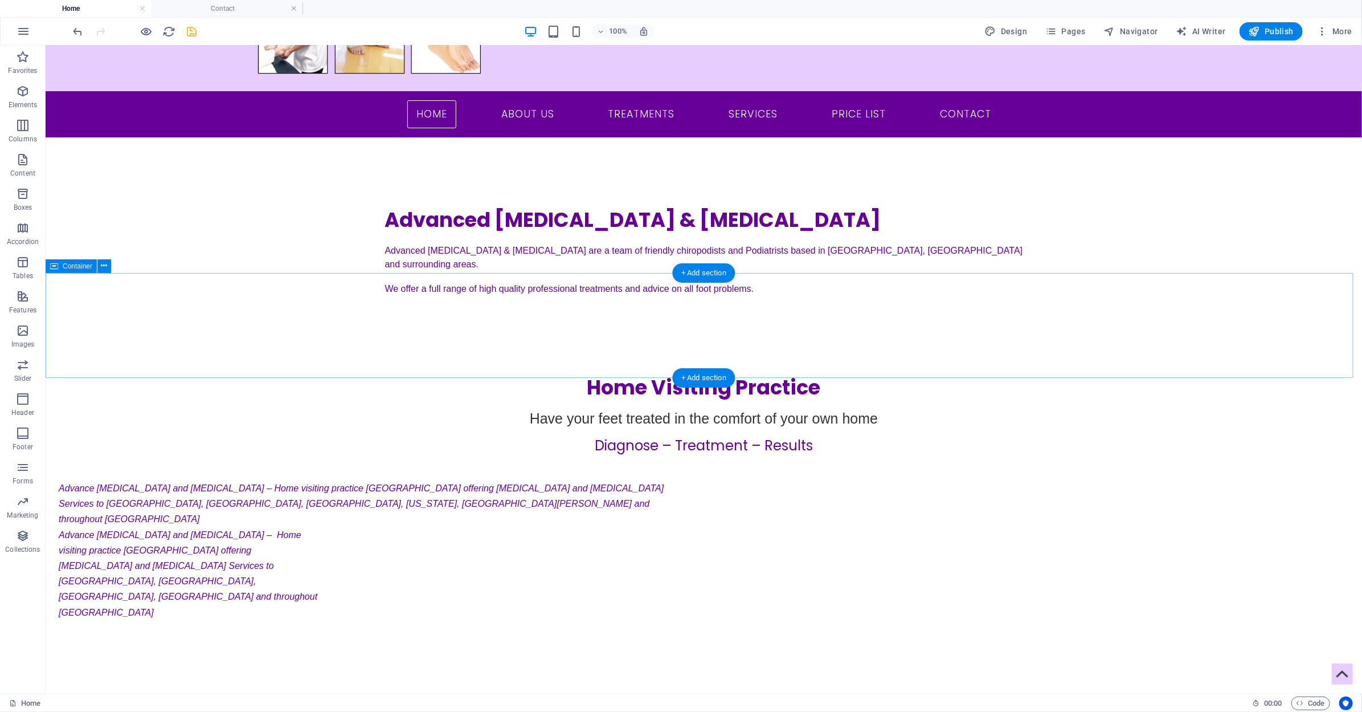
click at [1098, 366] on div "Home Visiting Practice Have your feet treated in the comfort of your own home D…" at bounding box center [703, 400] width 1317 height 105
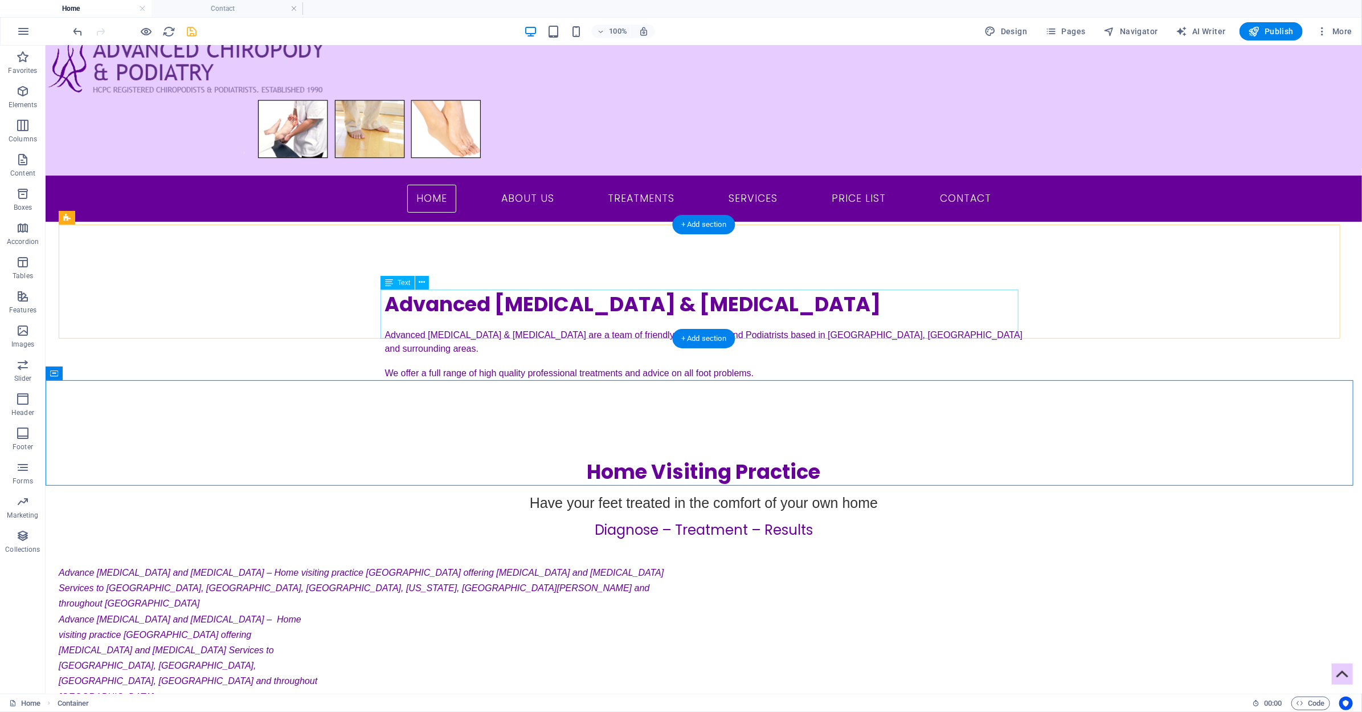
scroll to position [0, 0]
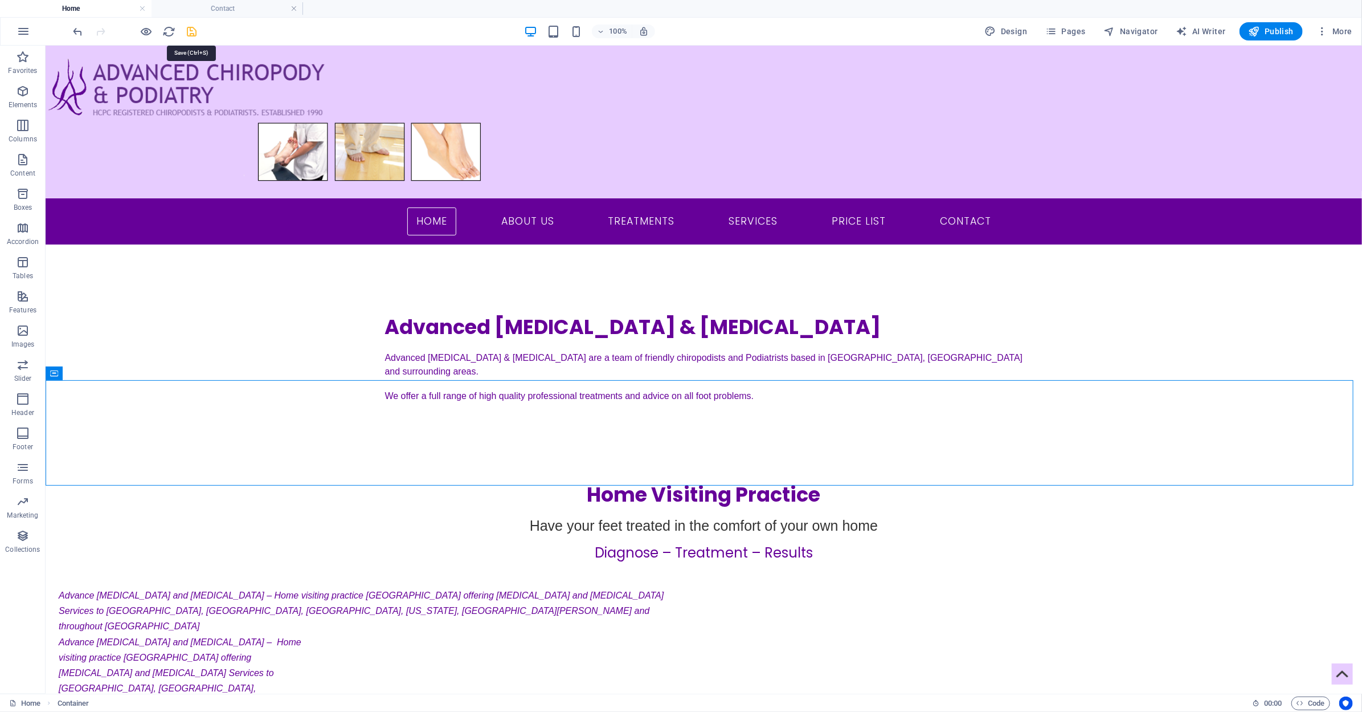
click at [193, 35] on icon "save" at bounding box center [192, 31] width 13 height 13
click at [1079, 28] on span "Pages" at bounding box center [1065, 31] width 40 height 11
